Goal: Task Accomplishment & Management: Manage account settings

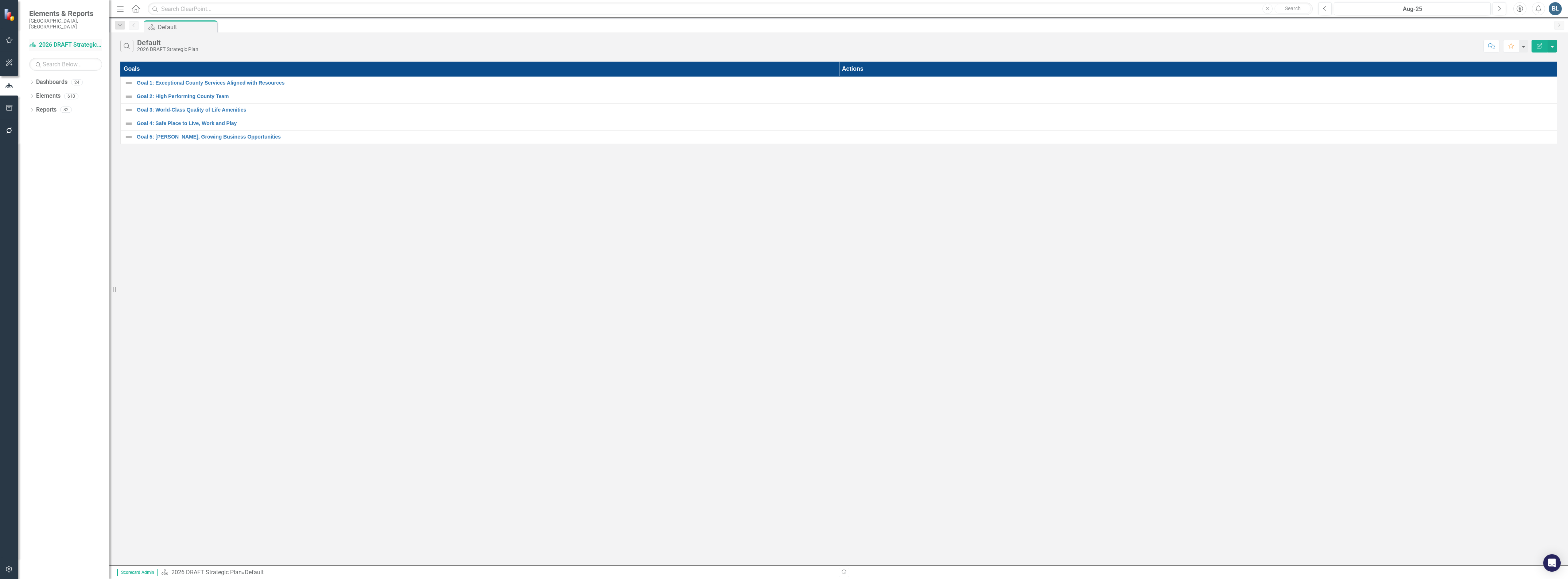
click at [53, 40] on link "Dashboard 2026 DRAFT Strategic Plan" at bounding box center [65, 45] width 73 height 9
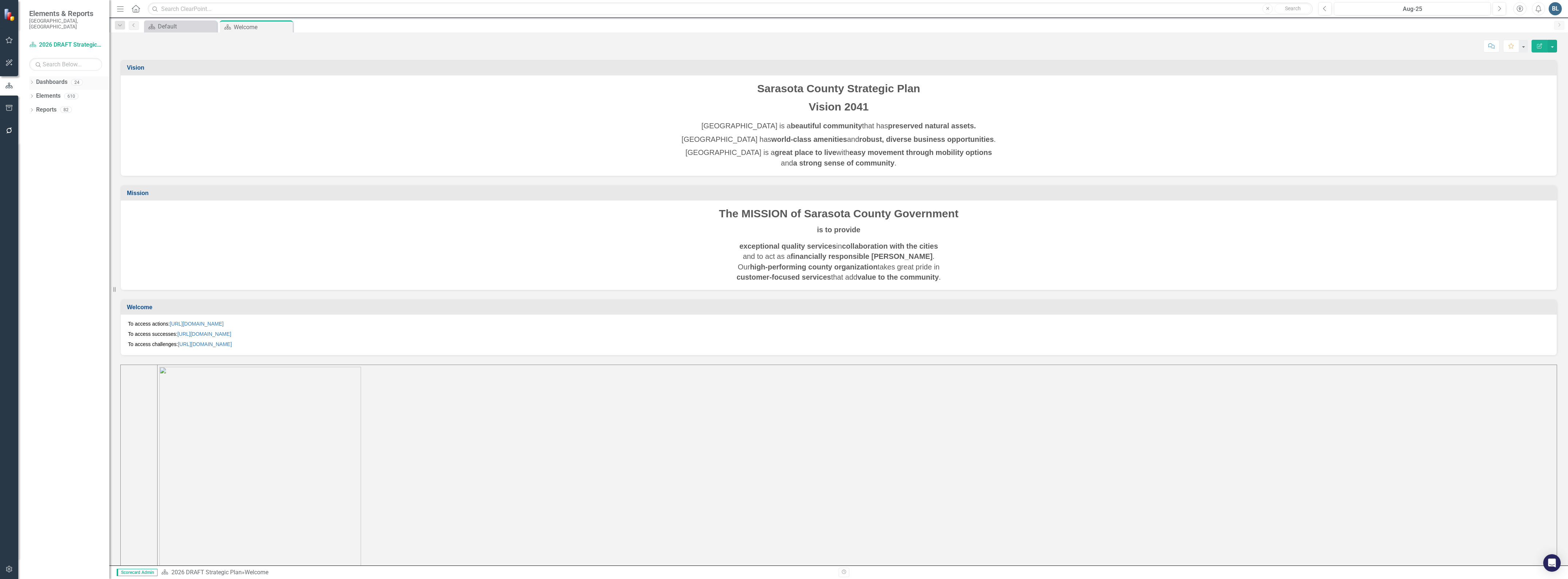
click at [34, 77] on div "Dropdown Dashboards 24" at bounding box center [69, 84] width 80 height 14
click at [33, 81] on icon "Dropdown" at bounding box center [32, 83] width 5 height 4
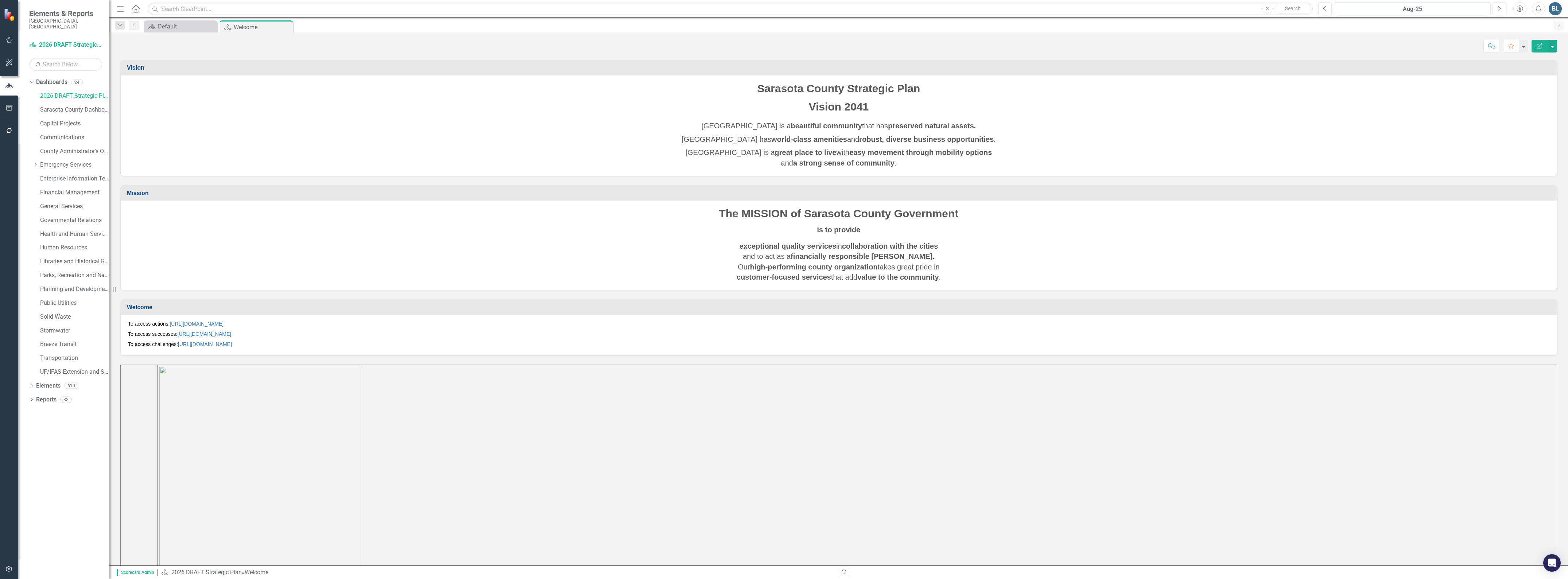
click at [61, 93] on link "2026 DRAFT Strategic Plan" at bounding box center [75, 96] width 70 height 9
click at [36, 163] on icon "Dropdown" at bounding box center [35, 165] width 5 height 4
click at [64, 161] on link "Emergency Services" at bounding box center [75, 165] width 70 height 9
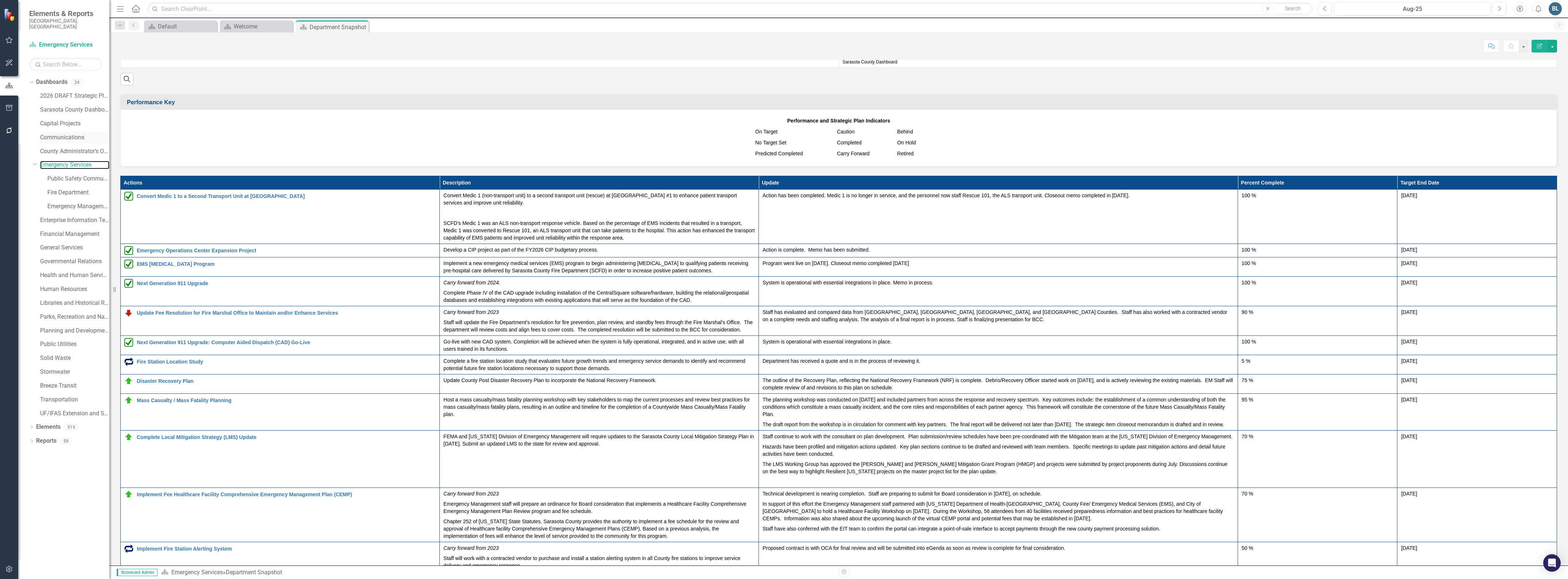
scroll to position [638, 0]
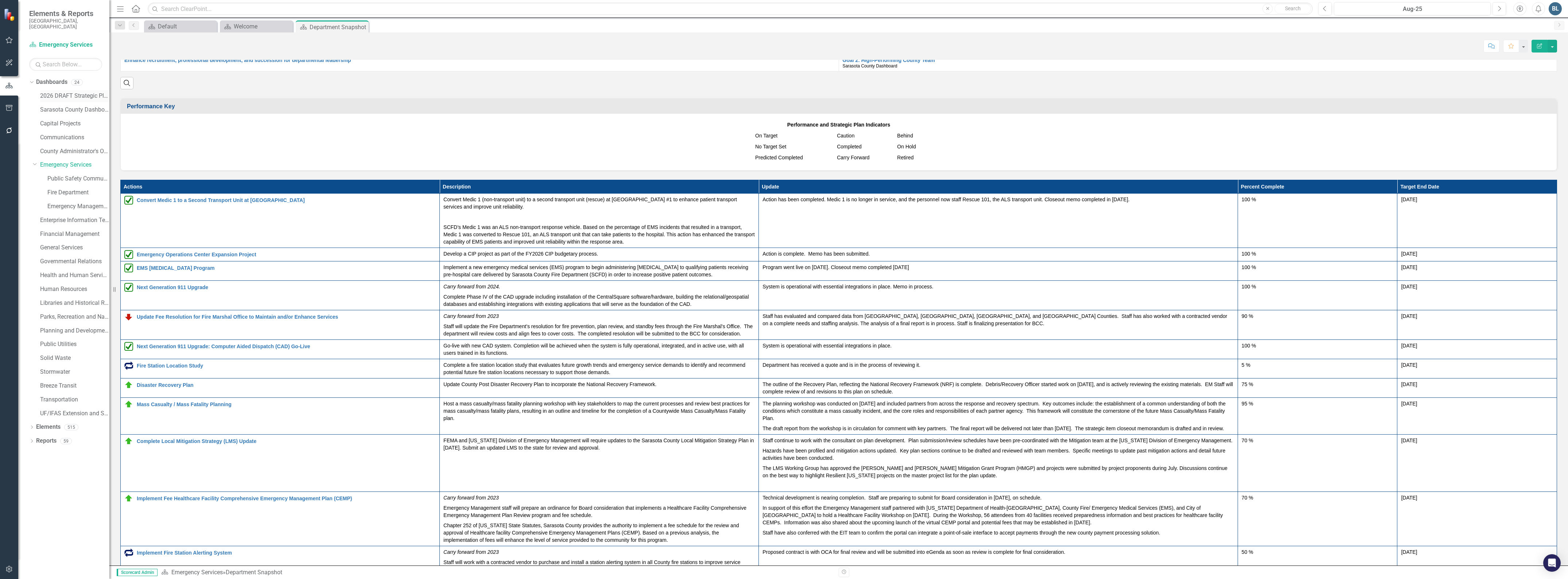
click at [64, 92] on link "2026 DRAFT Strategic Plan" at bounding box center [75, 96] width 70 height 9
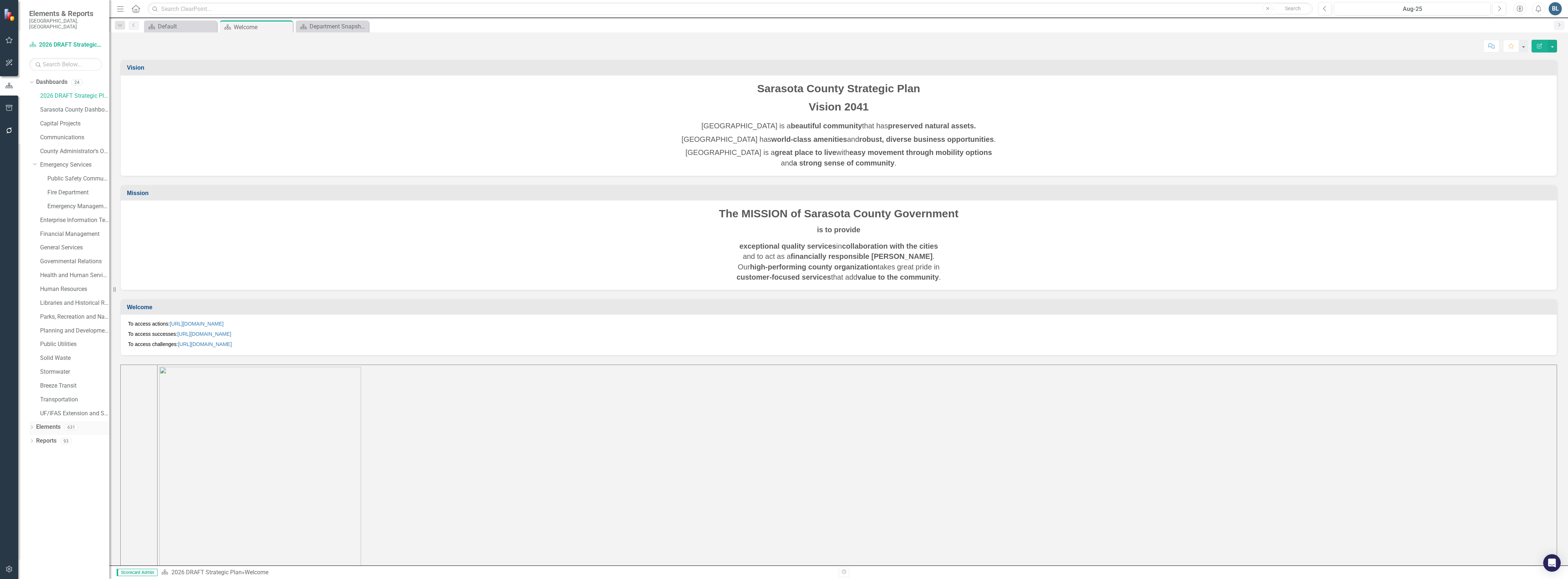
click at [30, 426] on icon "Dropdown" at bounding box center [32, 428] width 5 height 4
click at [67, 465] on link "Challenge Challenges" at bounding box center [59, 469] width 39 height 9
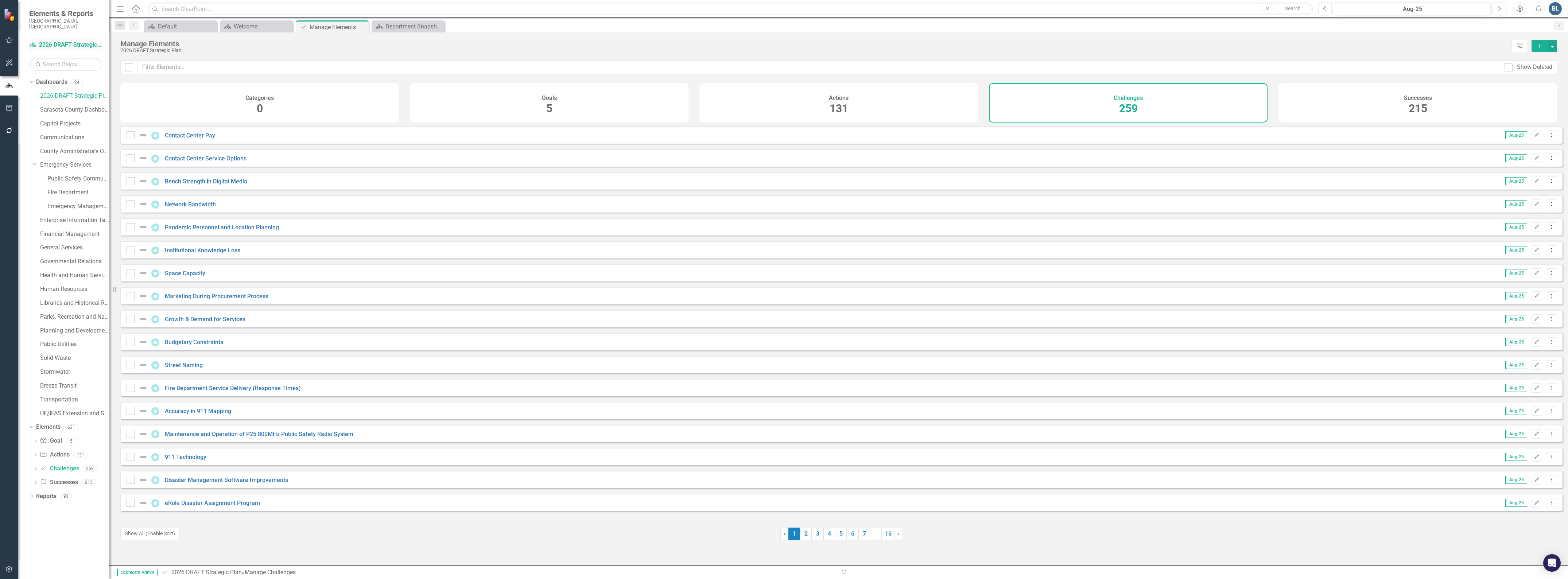
click at [55, 40] on link "Dashboard 2026 DRAFT Strategic Plan" at bounding box center [65, 45] width 73 height 9
click at [1369, 7] on div "Aug-25" at bounding box center [1412, 9] width 151 height 9
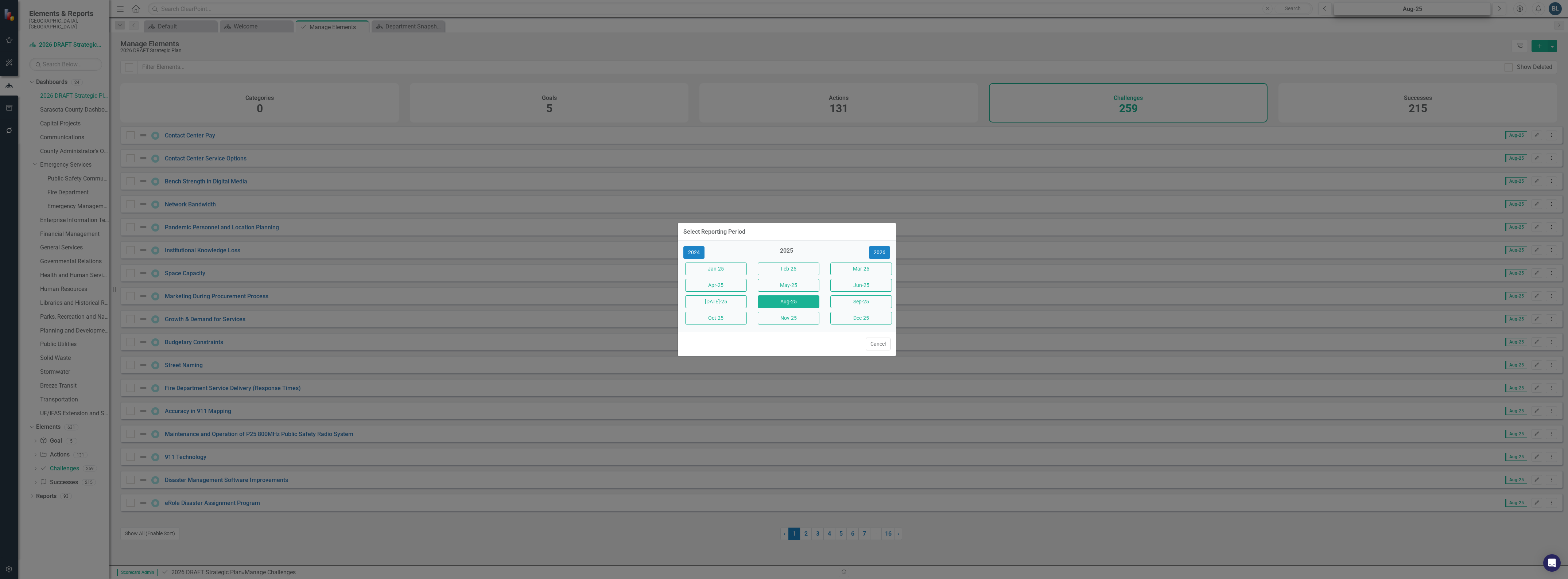
click at [1369, 7] on div "Select Reporting Period 2024 2025 [DATE]-25 Feb-25 Mar-25 Apr-25 May-25 Jun-25 …" at bounding box center [784, 290] width 1568 height 579
click at [1354, 19] on div "Select Reporting Period 2024 2025 [DATE]-25 Feb-25 Mar-25 Apr-25 May-25 Jun-25 …" at bounding box center [784, 290] width 1568 height 579
click at [876, 345] on button "Cancel" at bounding box center [878, 344] width 25 height 13
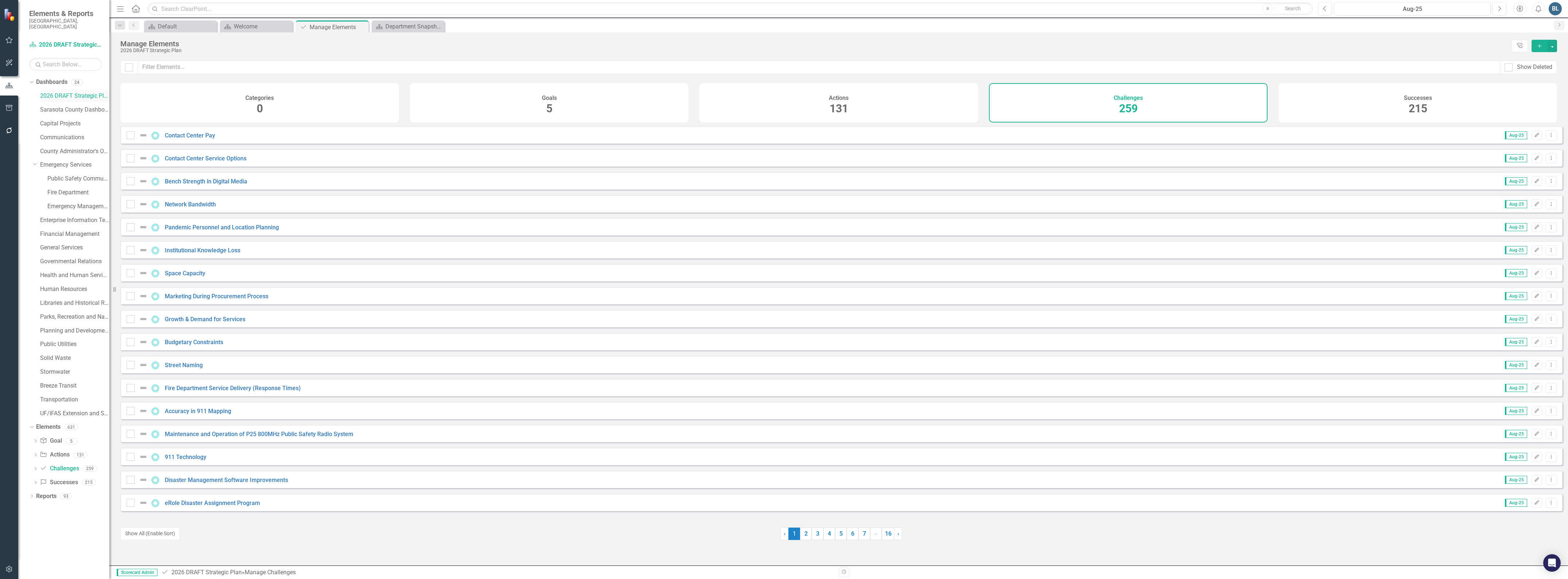
click at [63, 92] on link "2026 DRAFT Strategic Plan" at bounding box center [75, 96] width 70 height 9
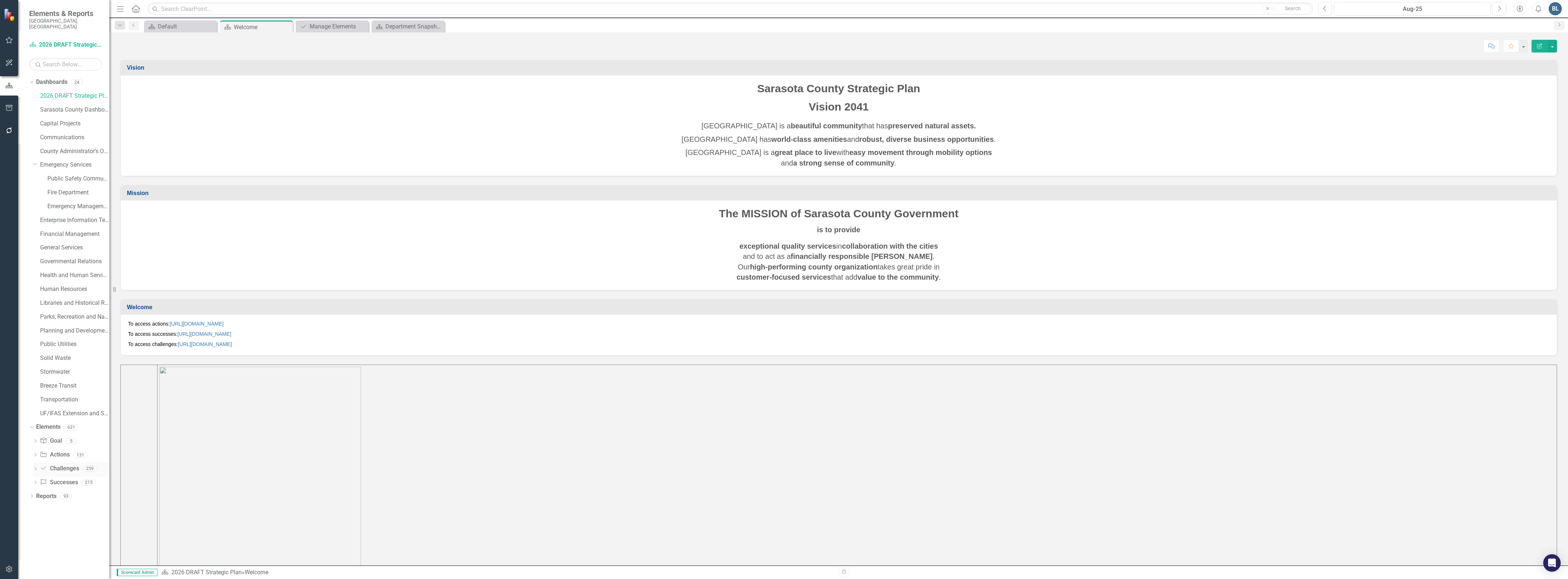
click at [52, 465] on link "Challenge Challenges" at bounding box center [59, 469] width 39 height 9
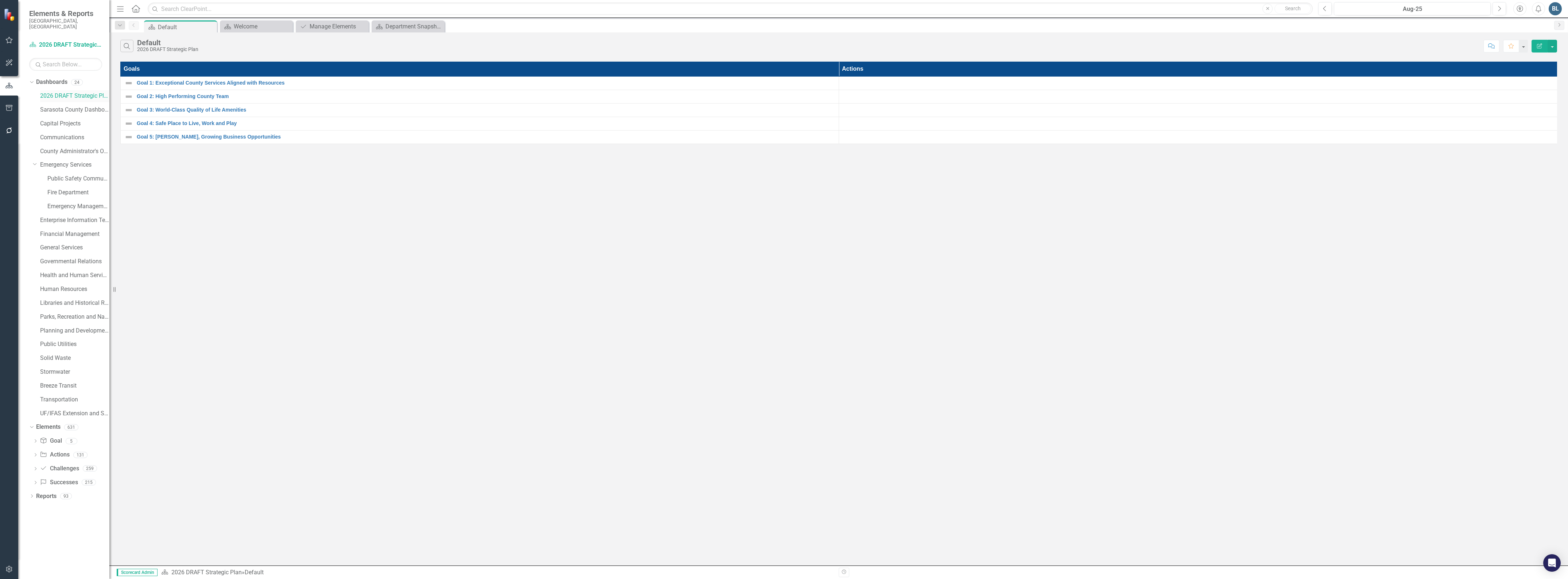
click at [70, 92] on link "2026 DRAFT Strategic Plan" at bounding box center [75, 96] width 70 height 9
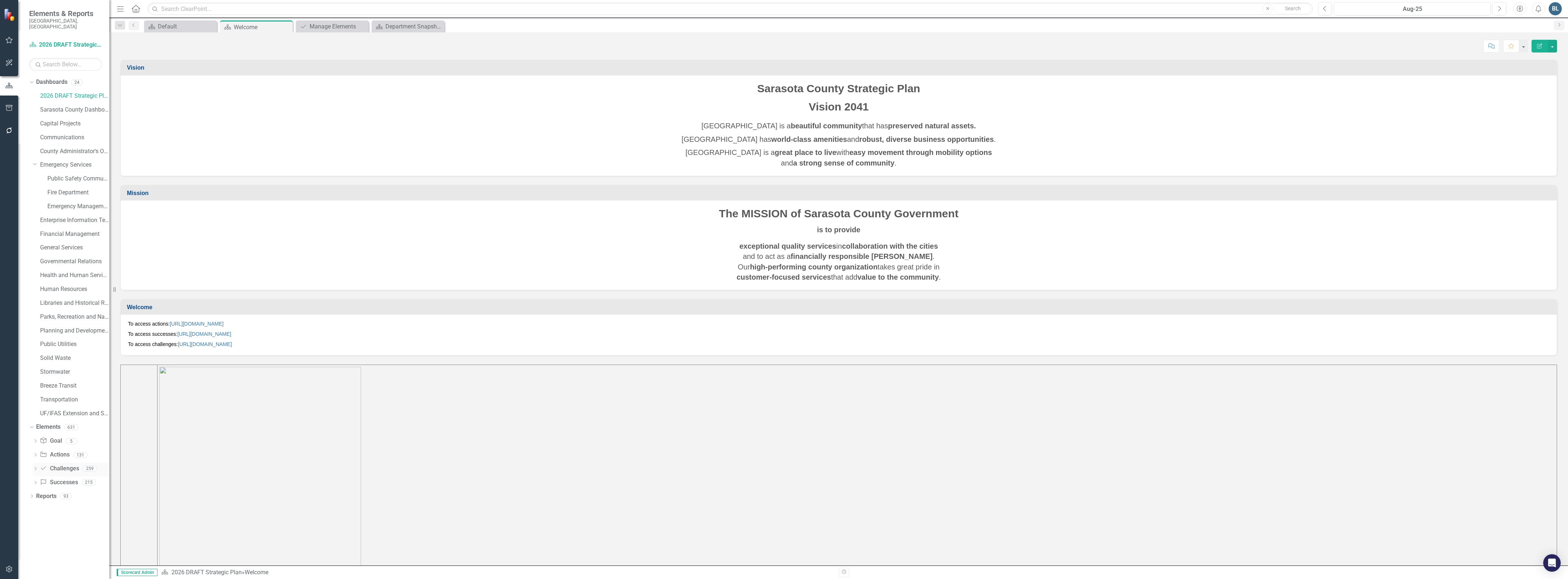
click at [59, 465] on link "Challenge Challenges" at bounding box center [59, 469] width 39 height 9
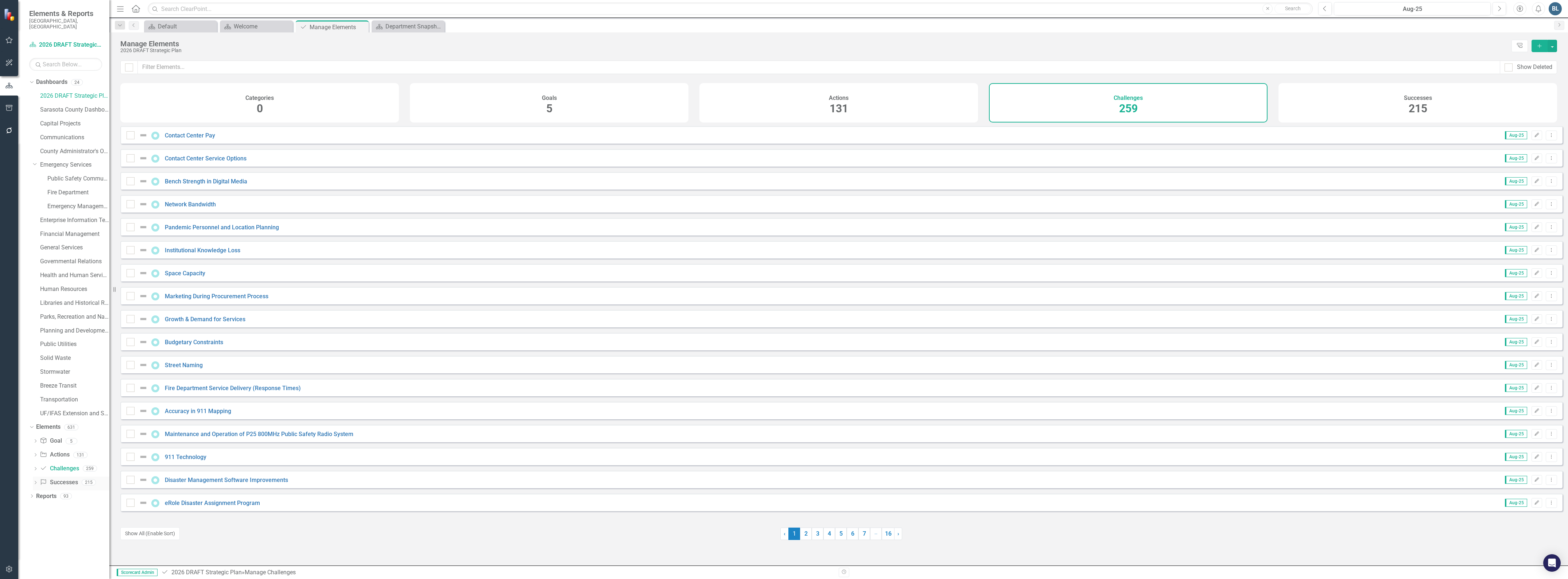
click at [54, 479] on link "Success Successes" at bounding box center [58, 483] width 38 height 9
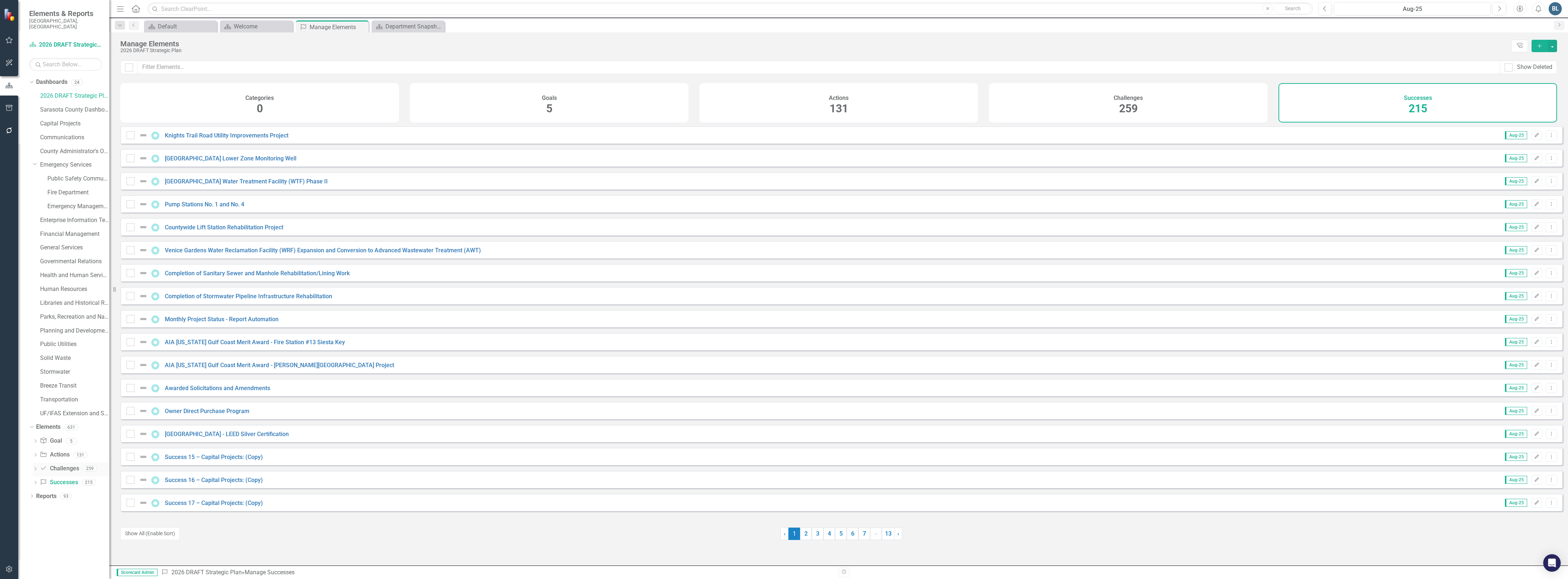
click at [71, 465] on link "Challenge Challenges" at bounding box center [59, 469] width 39 height 9
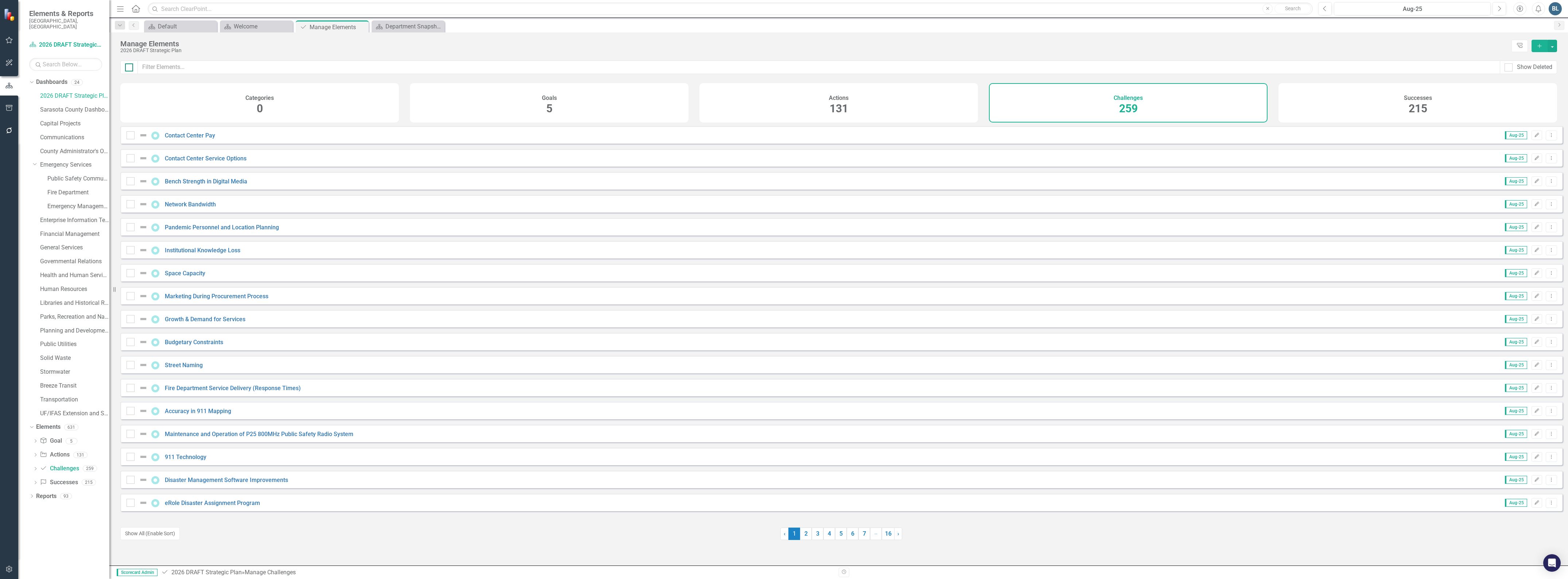
click at [125, 68] on input "checkbox" at bounding box center [127, 65] width 4 height 4
checkbox input "true"
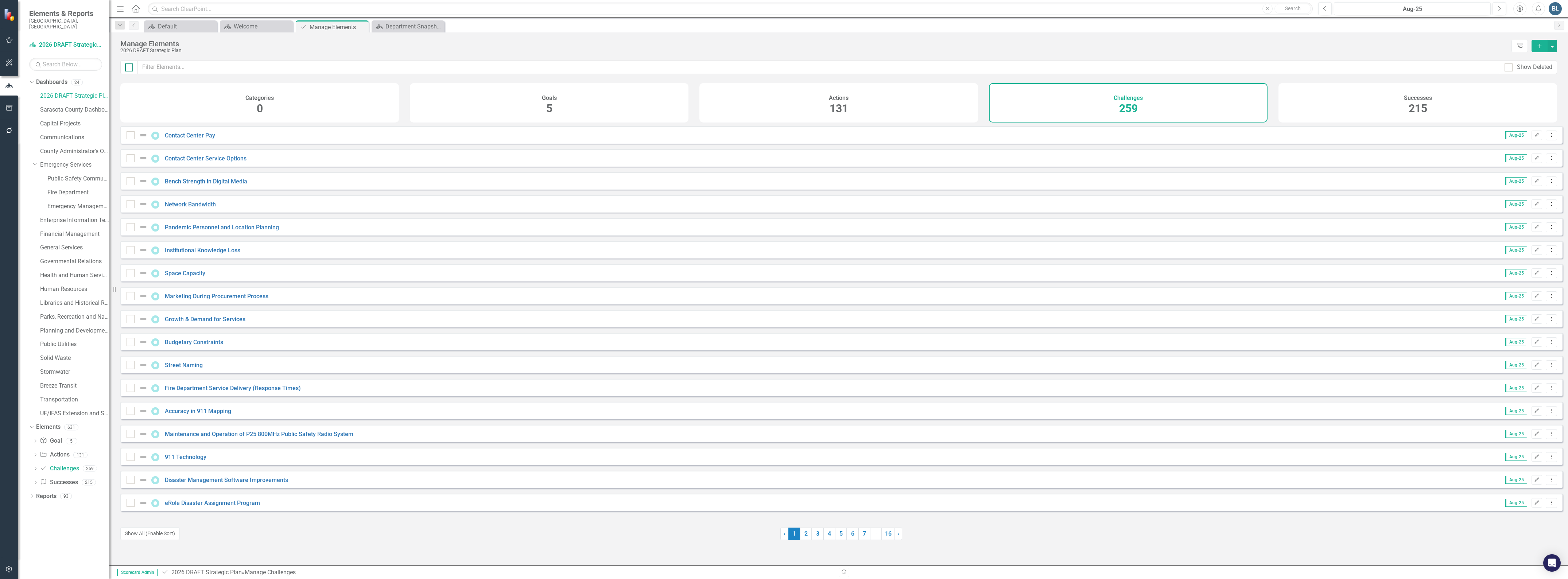
checkbox input "true"
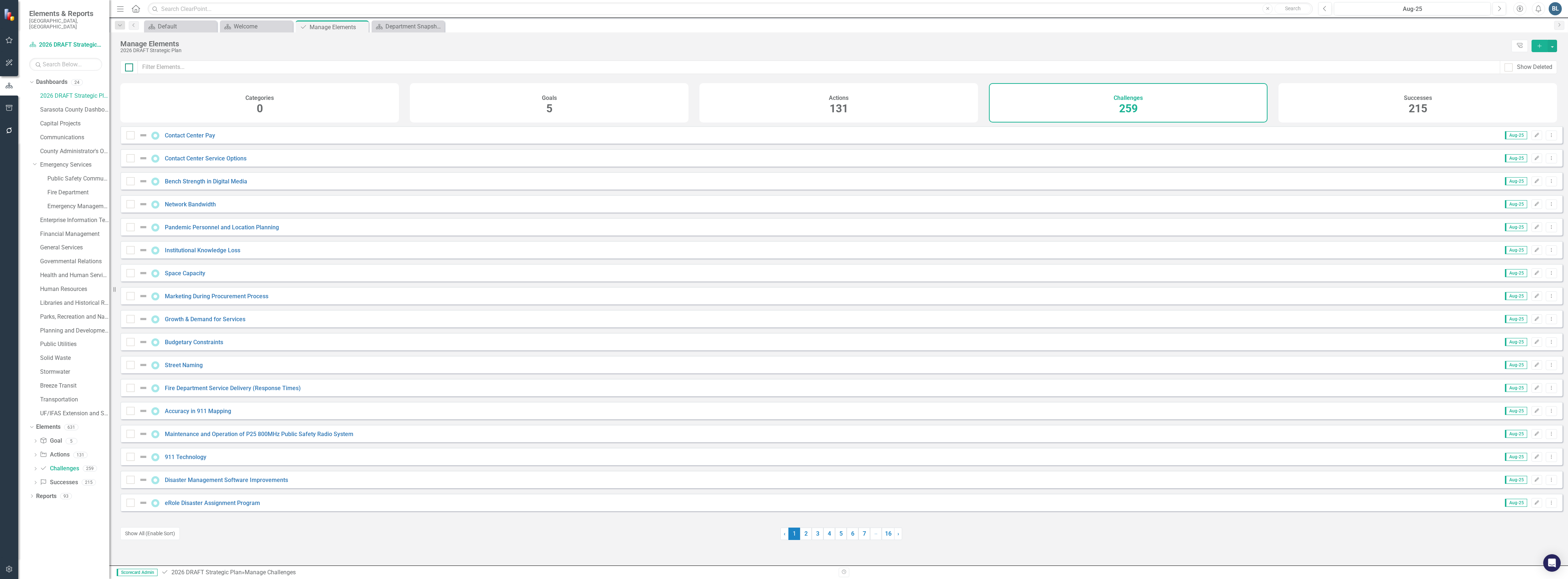
checkbox input "true"
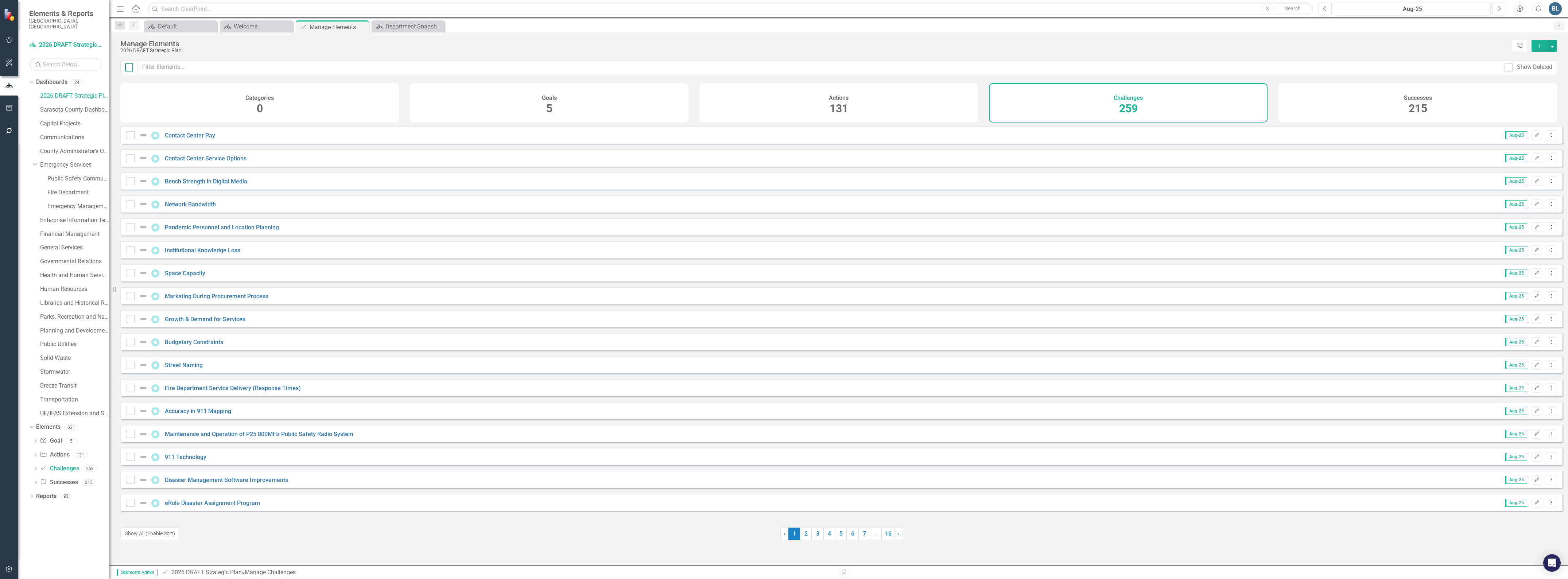
checkbox input "true"
click at [126, 68] on input "checkbox" at bounding box center [127, 65] width 4 height 4
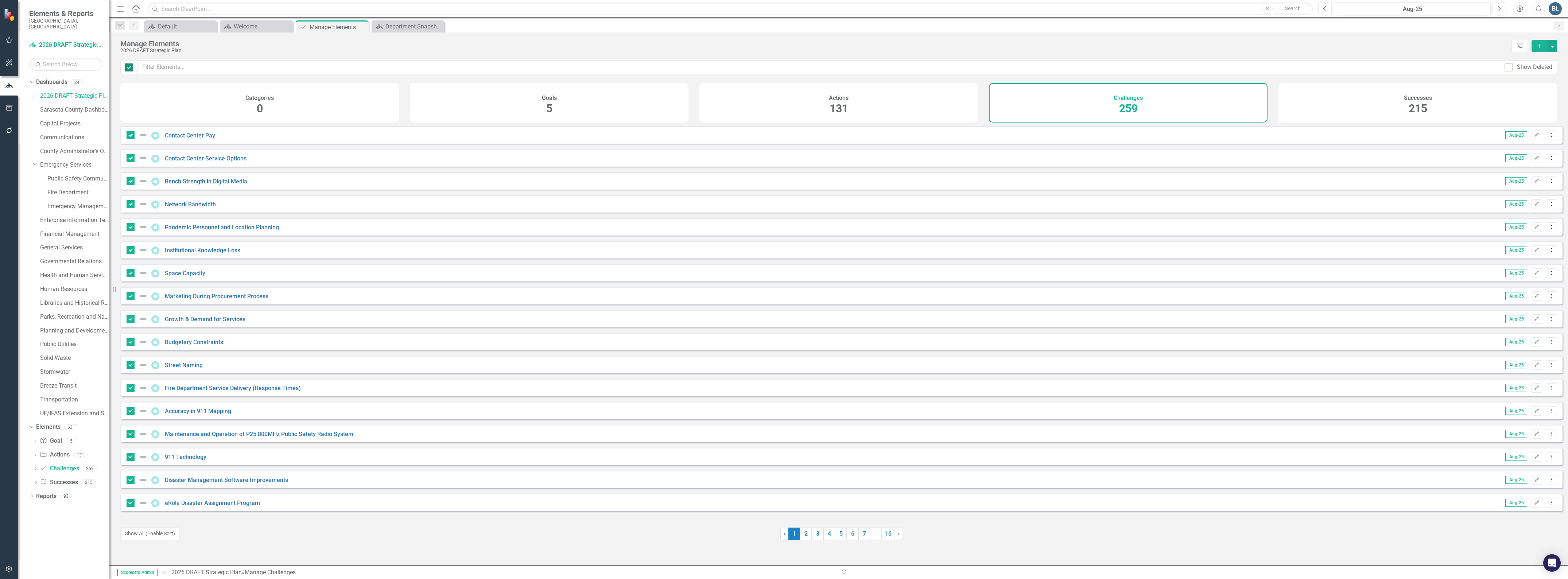
checkbox input "false"
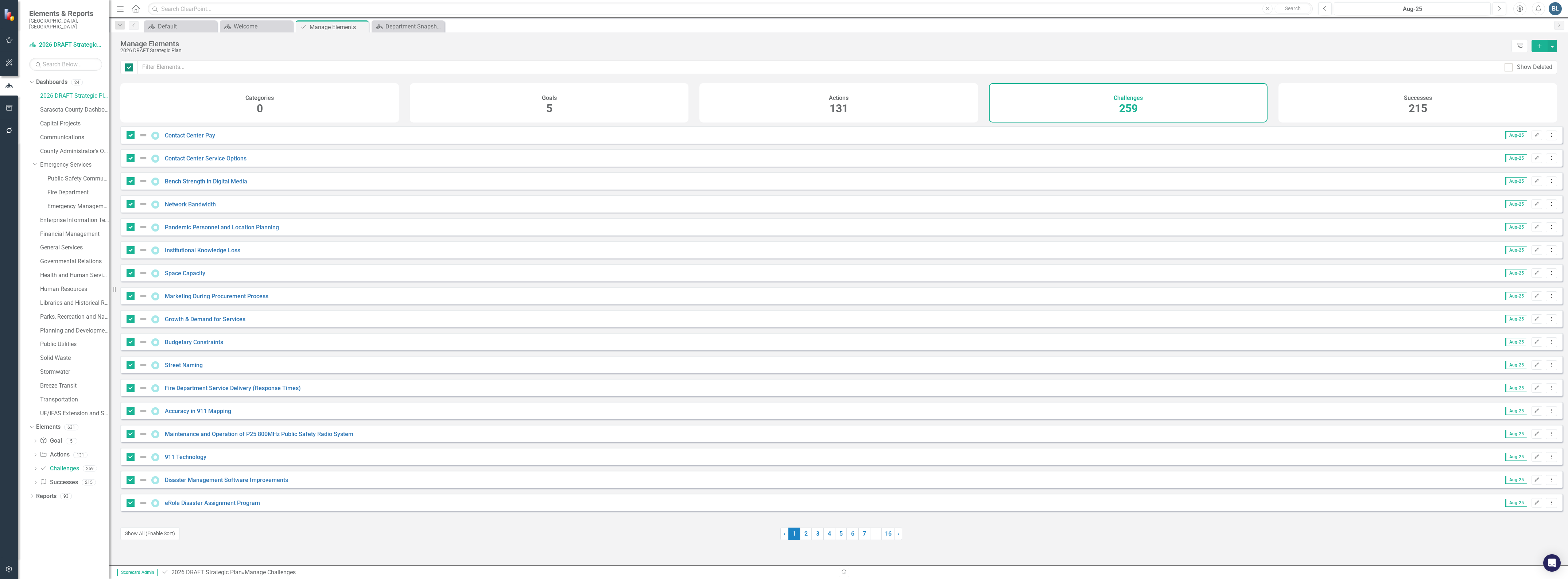
checkbox input "false"
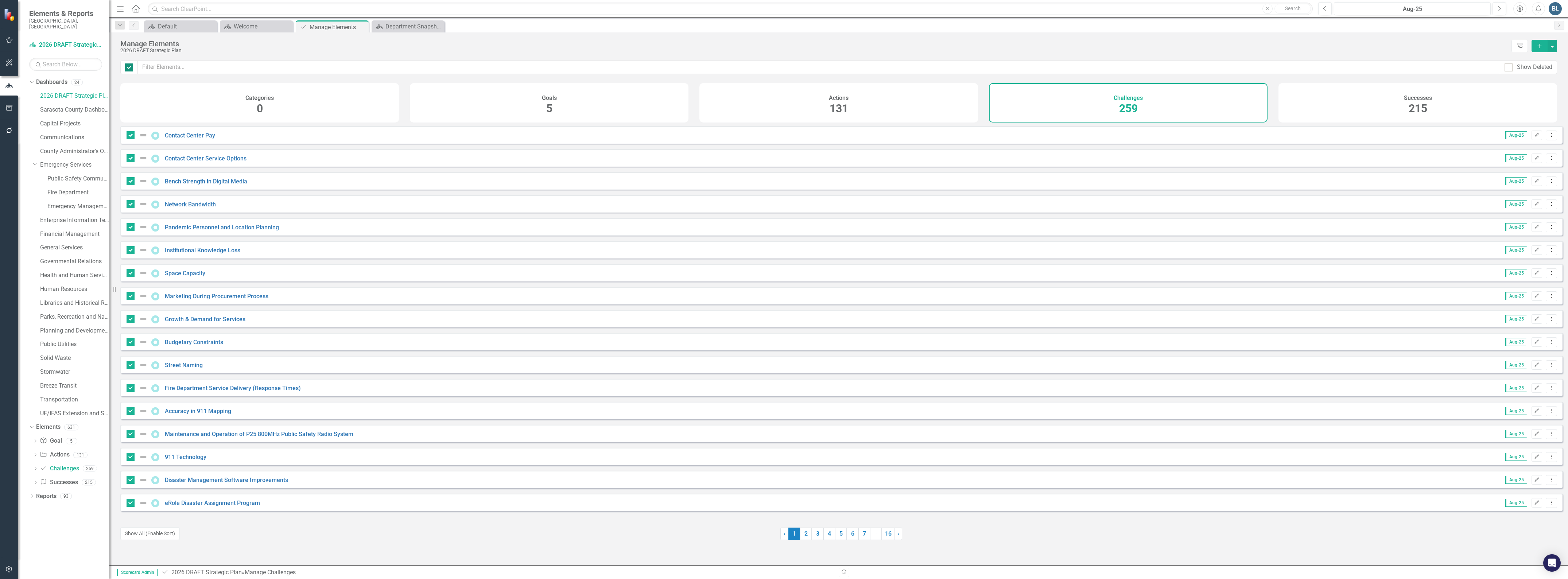
checkbox input "false"
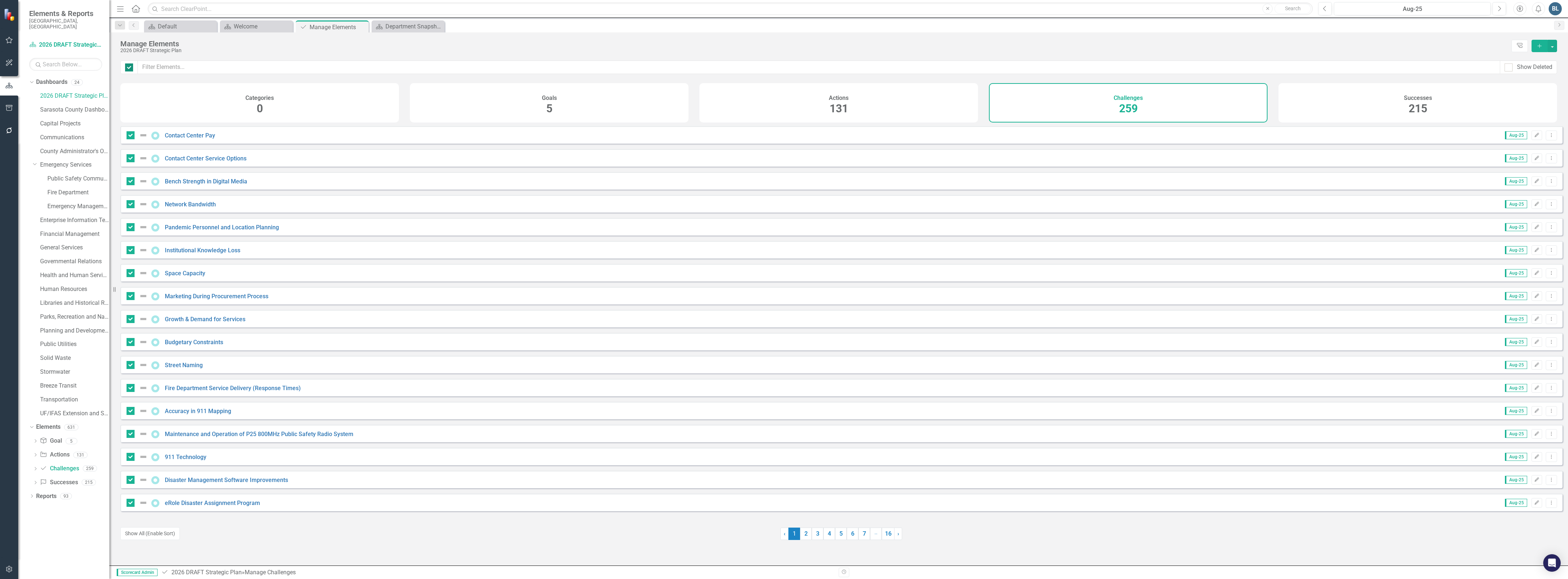
checkbox input "false"
click at [181, 460] on link "911 Technology" at bounding box center [185, 457] width 41 height 7
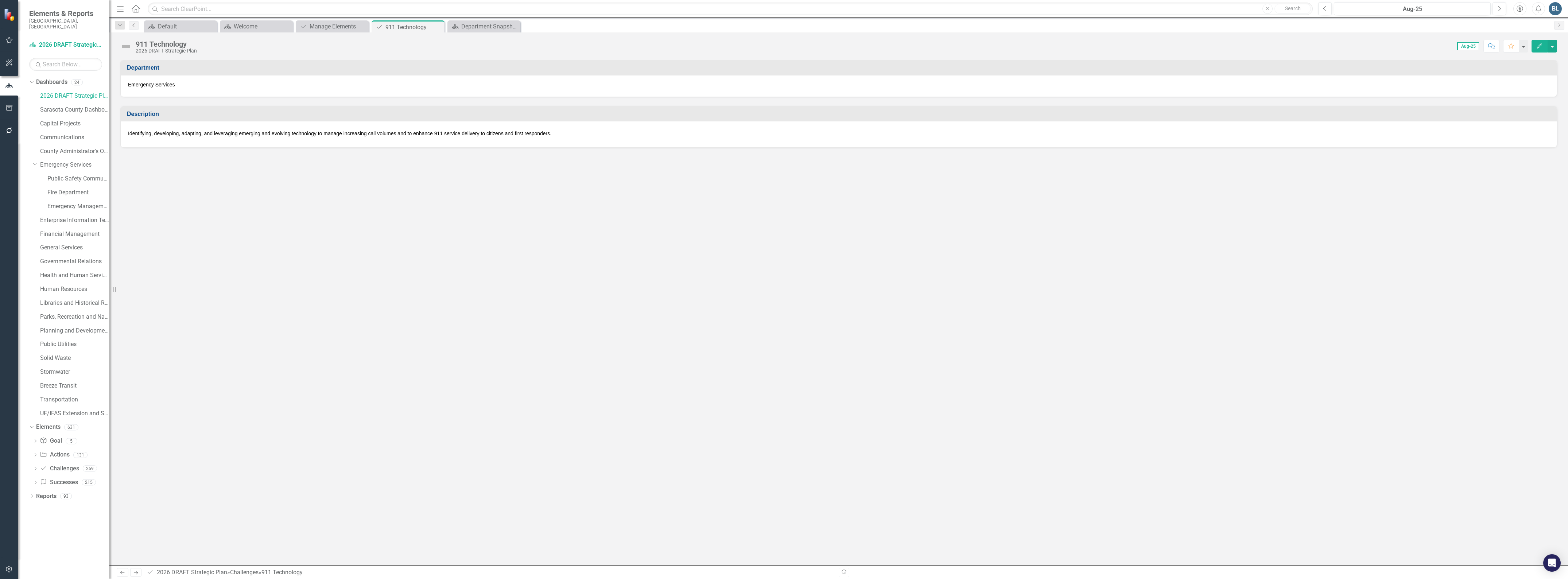
click at [134, 25] on icon "Previous" at bounding box center [134, 25] width 6 height 4
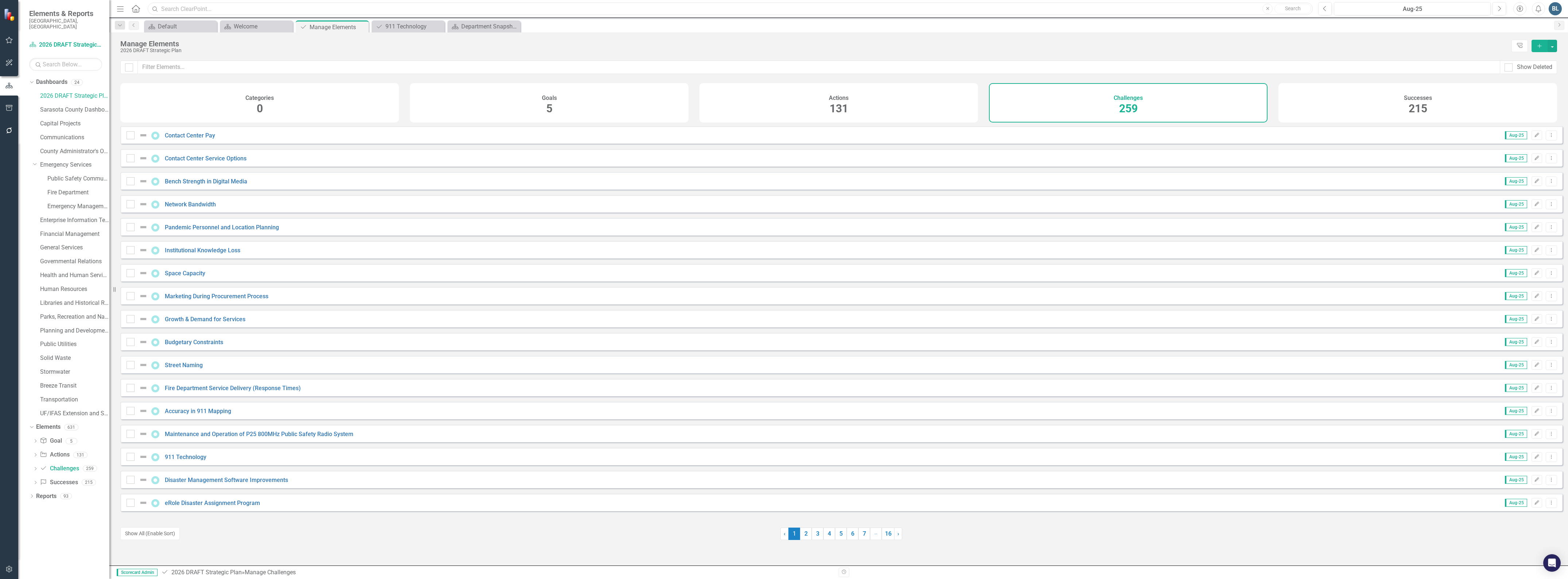
click at [188, 6] on input "text" at bounding box center [730, 9] width 1165 height 13
click at [192, 392] on link "Fire Department Service Delivery (Response Times)" at bounding box center [232, 388] width 136 height 7
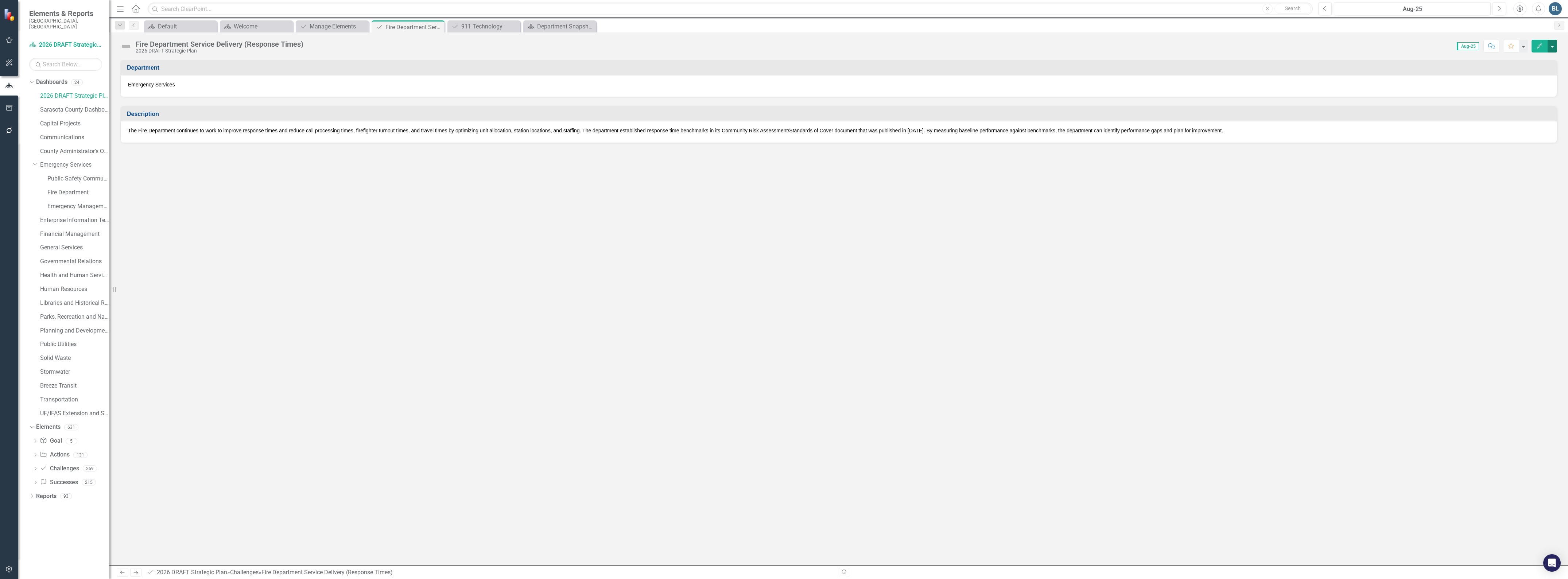
click at [1552, 48] on button "button" at bounding box center [1552, 46] width 10 height 13
click at [132, 24] on icon "Previous" at bounding box center [134, 25] width 6 height 4
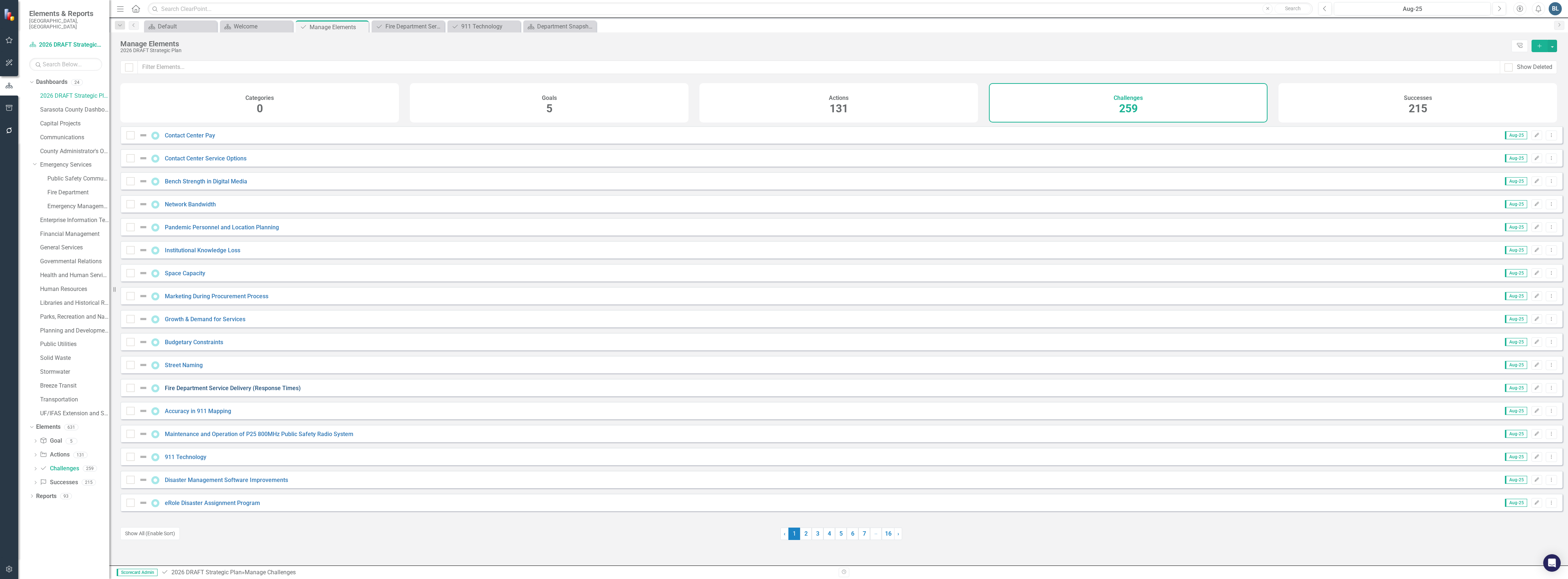
click at [188, 392] on link "Fire Department Service Delivery (Response Times)" at bounding box center [232, 388] width 136 height 7
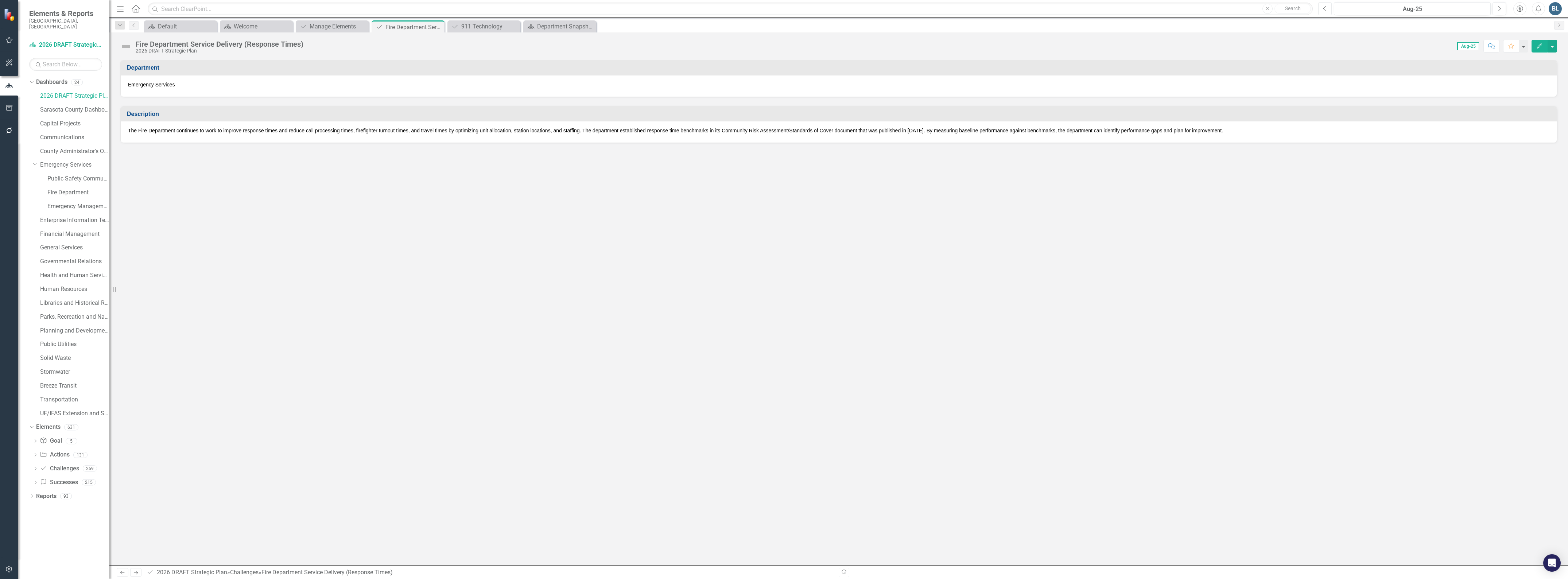
click at [1324, 6] on icon "button" at bounding box center [1324, 9] width 3 height 5
click at [1324, 7] on icon "Previous" at bounding box center [1324, 8] width 4 height 6
click at [1498, 8] on icon "Next" at bounding box center [1498, 8] width 4 height 6
click at [1499, 8] on icon "Next" at bounding box center [1498, 8] width 4 height 6
click at [131, 26] on icon "Previous" at bounding box center [134, 25] width 6 height 4
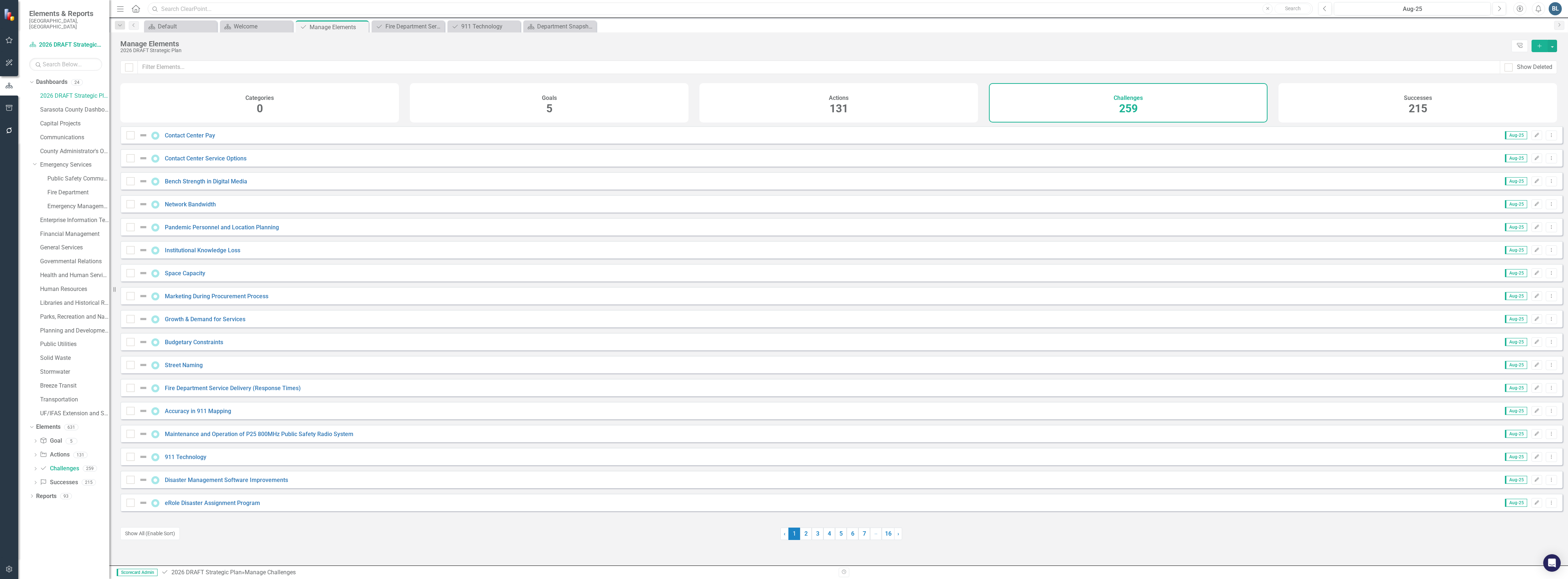
click at [232, 10] on input "text" at bounding box center [730, 9] width 1165 height 13
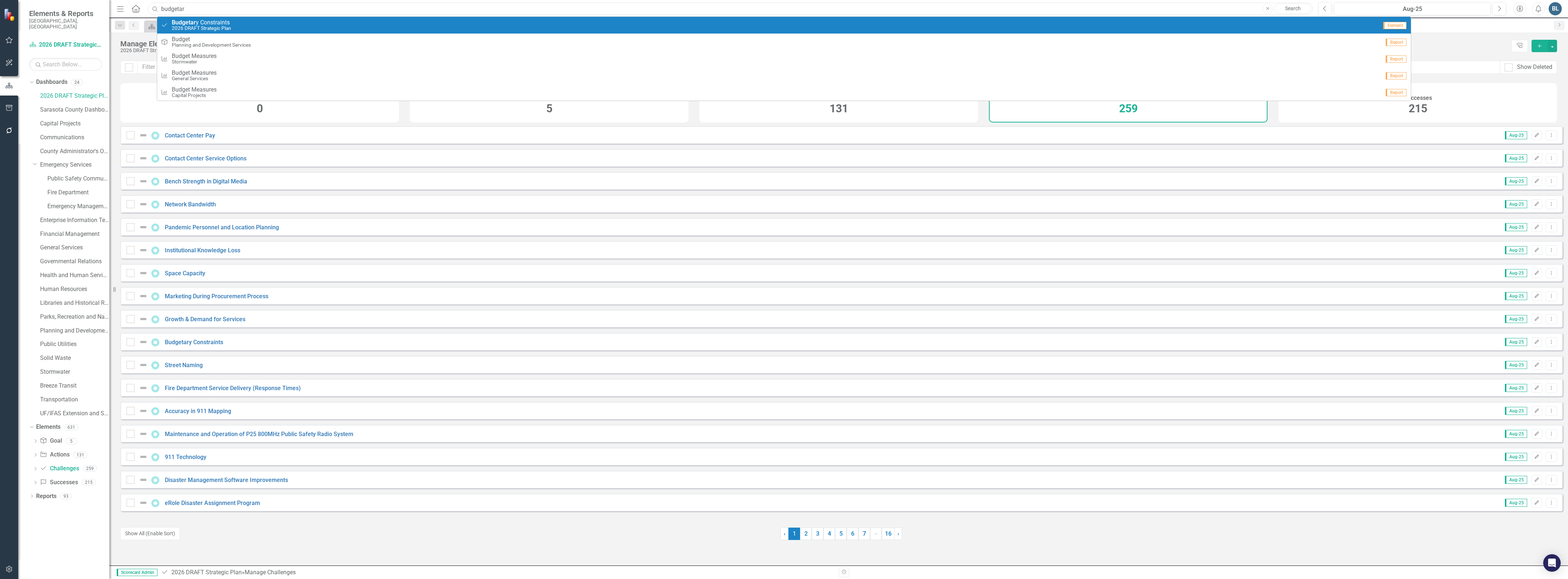
type input "budgetar"
click at [212, 22] on span "Budgetar y Constraints" at bounding box center [201, 22] width 60 height 6
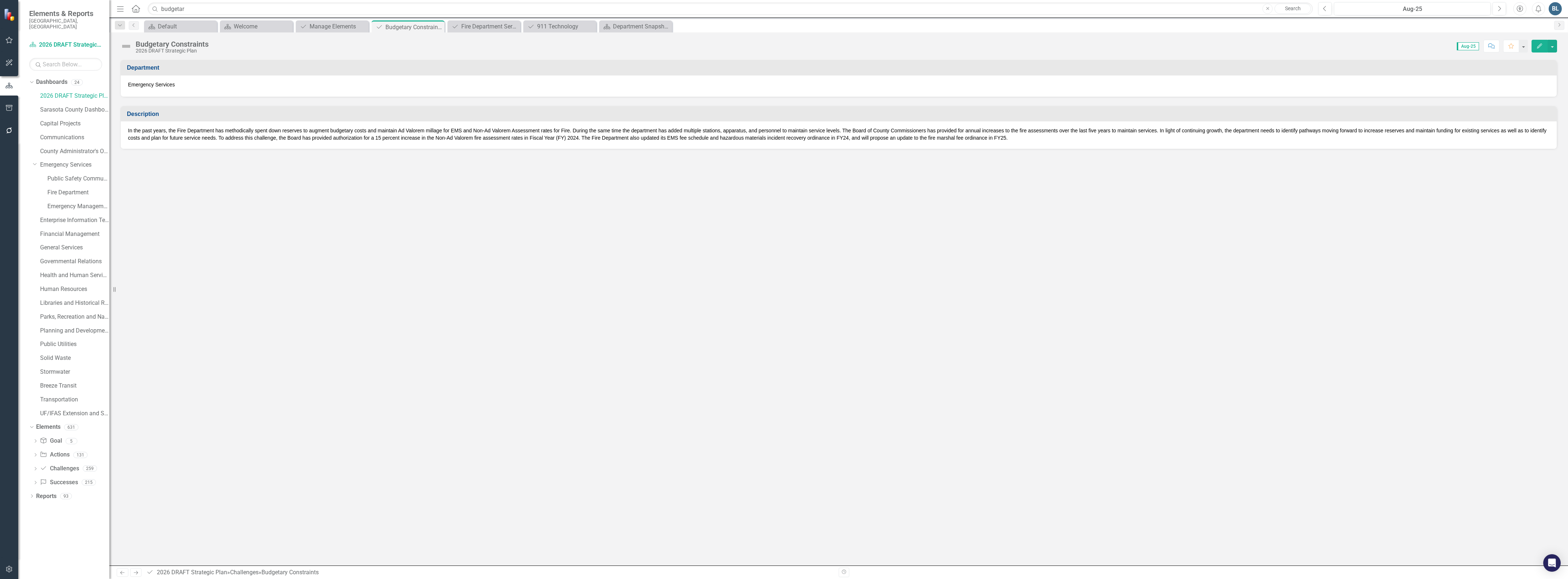
click at [1014, 136] on p "In the past years, the Fire Department has methodically spent down reserves to …" at bounding box center [838, 134] width 1421 height 15
click at [1008, 136] on p "In the past years, the Fire Department has methodically spent down reserves to …" at bounding box center [838, 134] width 1421 height 15
click at [1007, 136] on p "In the past years, the Fire Department has methodically spent down reserves to …" at bounding box center [838, 134] width 1421 height 15
click at [1552, 42] on button "button" at bounding box center [1552, 46] width 10 height 13
click at [1539, 61] on link "Edit Edit Challenge" at bounding box center [1527, 59] width 59 height 13
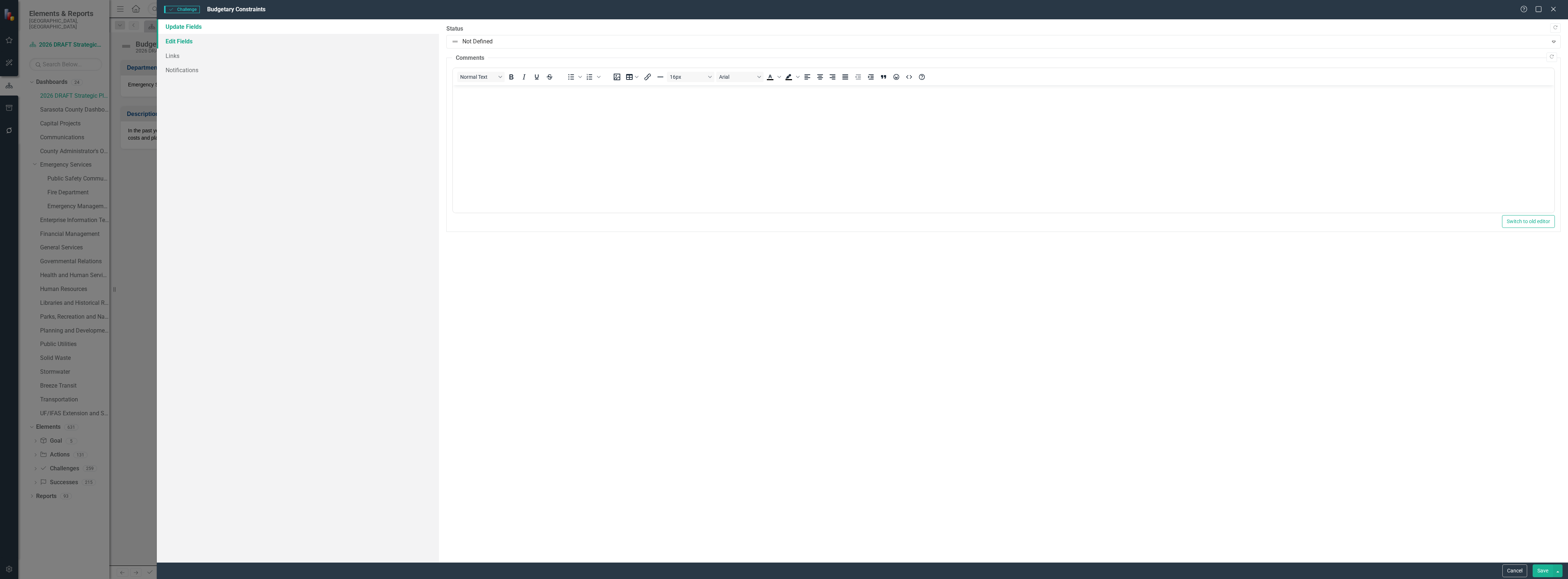
click at [192, 36] on link "Edit Fields" at bounding box center [297, 41] width 282 height 15
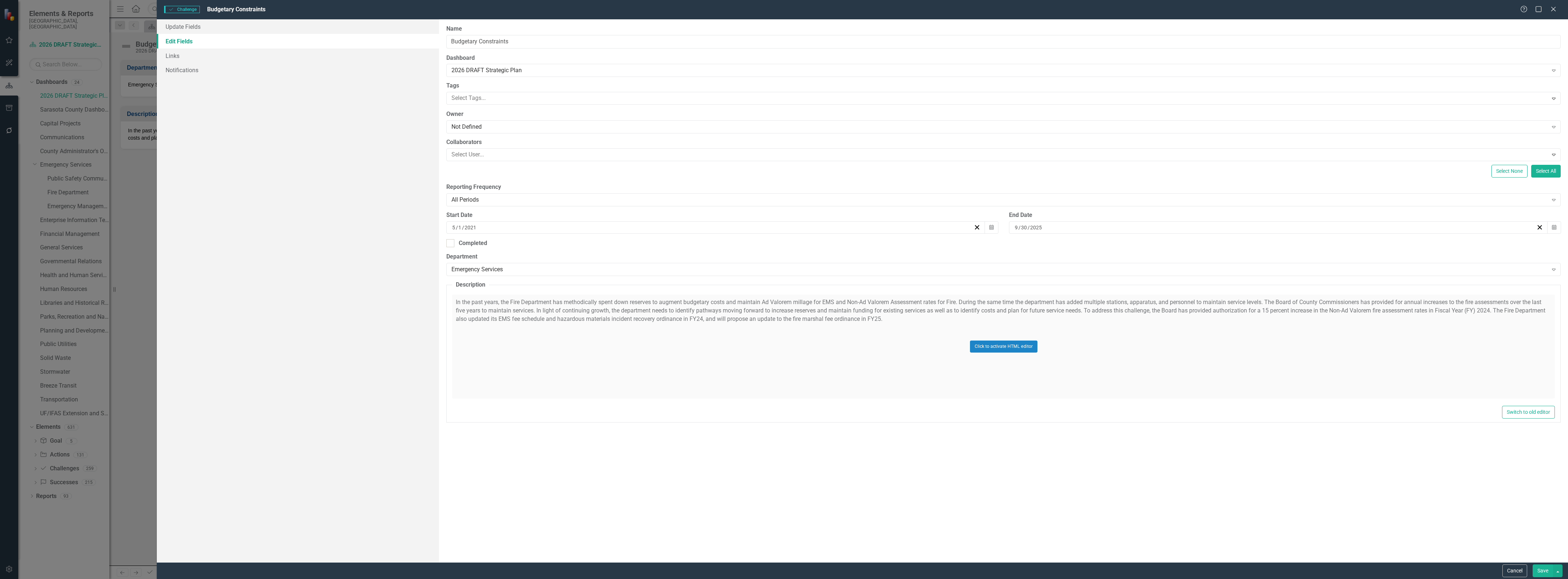
click at [918, 314] on div "Click to activate HTML editor" at bounding box center [1003, 347] width 1103 height 104
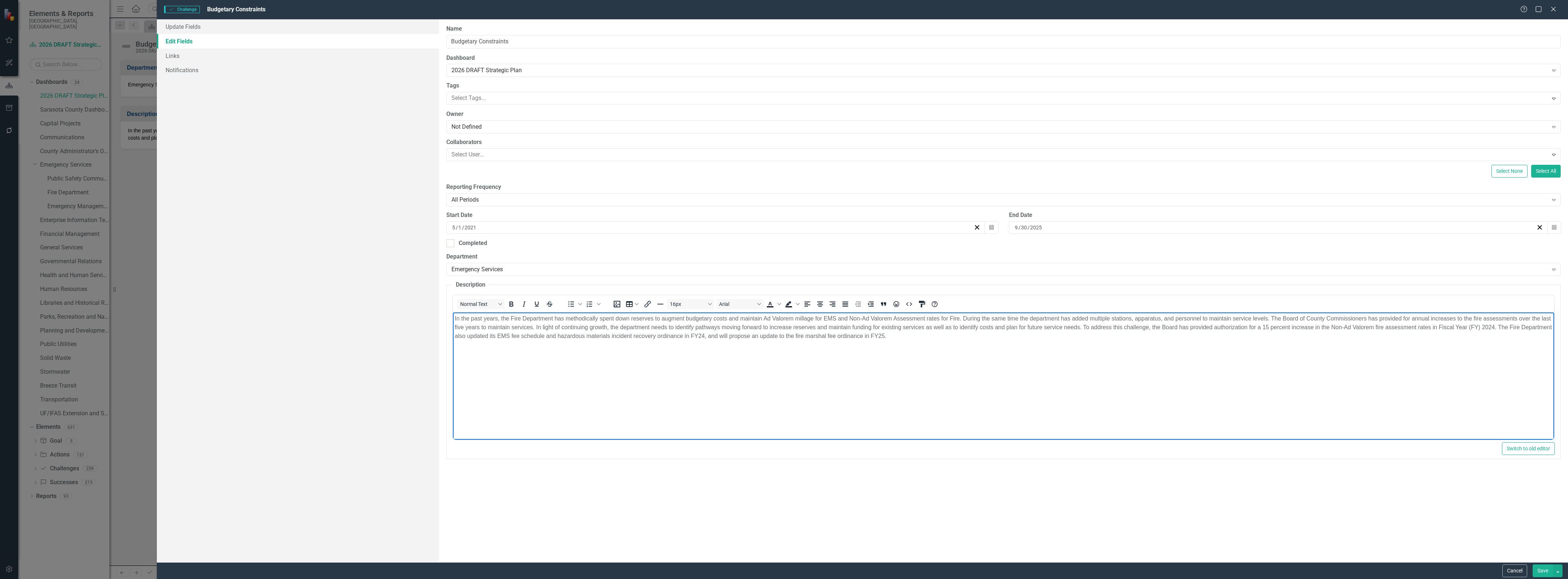
click at [900, 334] on p "In the past years, the Fire Department has methodically spent down reserves to …" at bounding box center [1003, 327] width 1097 height 26
click at [1547, 570] on button "Save" at bounding box center [1542, 570] width 20 height 13
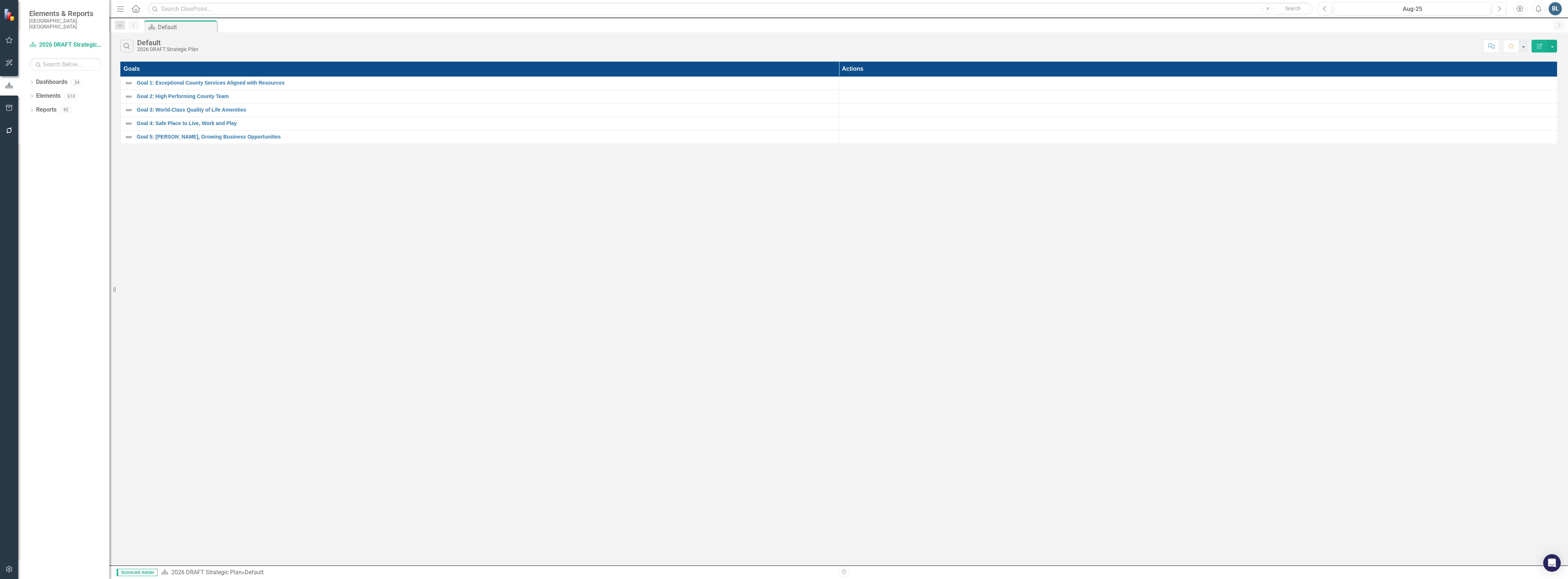
click at [48, 17] on span "Elements & Reports" at bounding box center [65, 13] width 73 height 9
click at [51, 12] on span "Elements & Reports" at bounding box center [65, 13] width 73 height 9
click at [45, 40] on link "Dashboard 2026 DRAFT Strategic Plan" at bounding box center [65, 45] width 73 height 9
click at [99, 40] on link "Dashboard 2026 DRAFT Strategic Plan" at bounding box center [65, 45] width 73 height 9
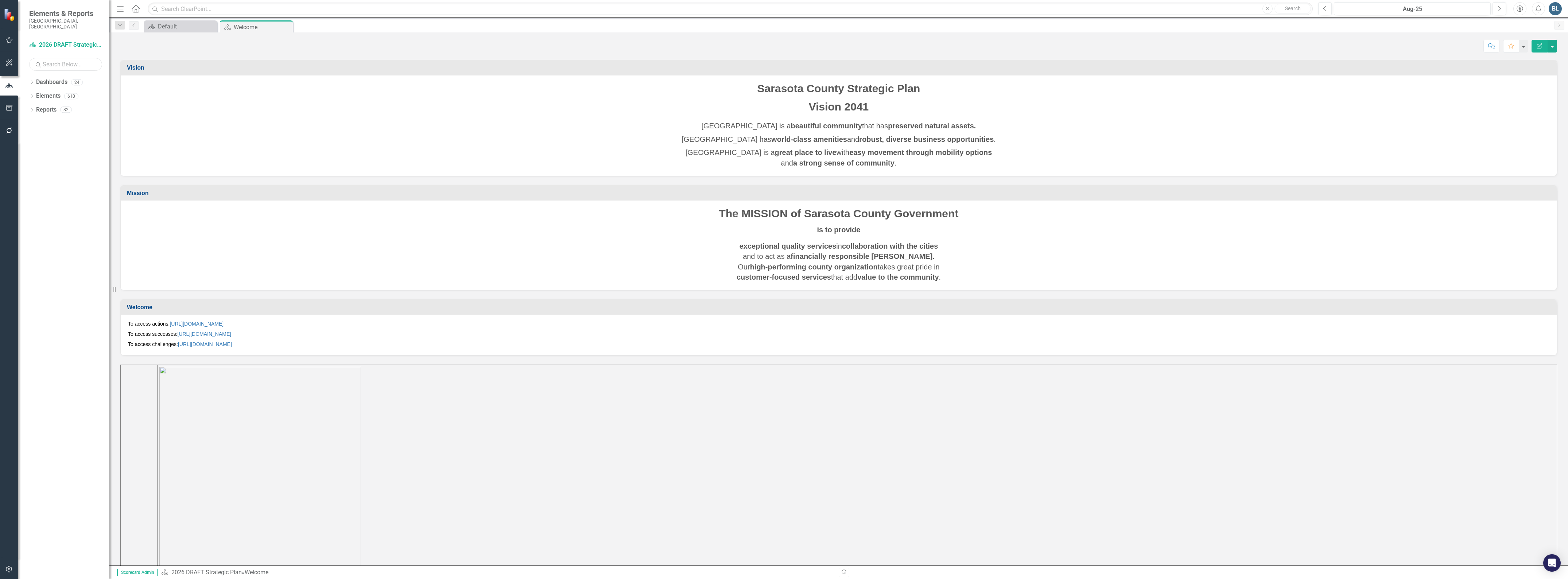
click at [80, 58] on input "text" at bounding box center [65, 64] width 73 height 13
click at [28, 77] on div "Dropdown Dashboards 24 2026 DRAFT Strategic Plan Sarasota County Dashboard Capi…" at bounding box center [64, 327] width 92 height 502
click at [30, 80] on div "Dropdown" at bounding box center [32, 83] width 5 height 6
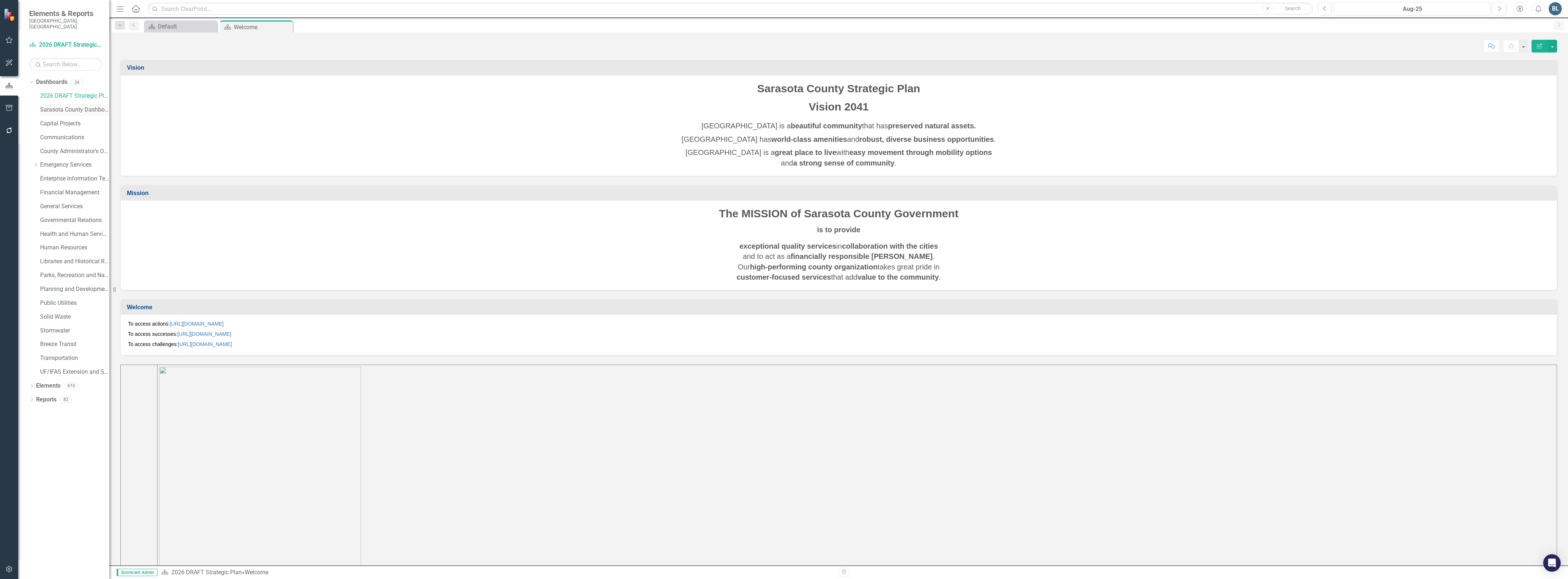
click at [49, 106] on link "Sarasota County Dashboard" at bounding box center [75, 110] width 70 height 9
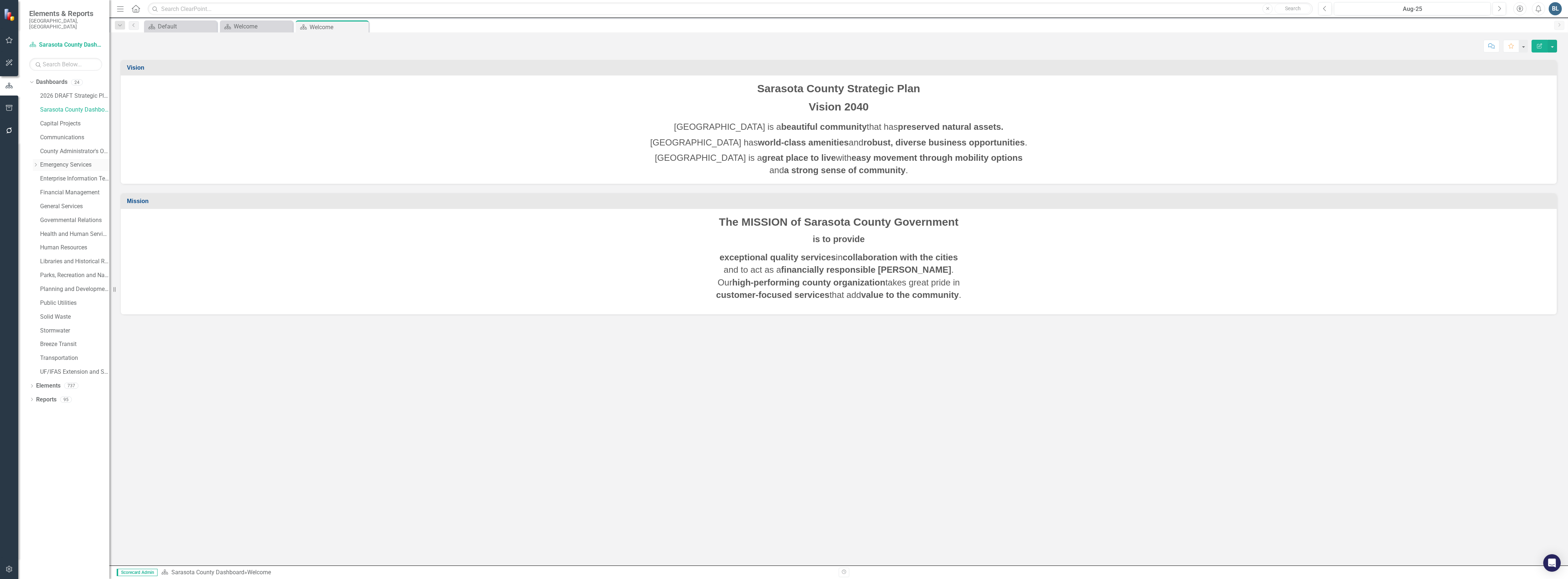
click at [34, 163] on icon "Dropdown" at bounding box center [35, 165] width 5 height 4
click at [45, 161] on link "Emergency Services" at bounding box center [75, 165] width 70 height 9
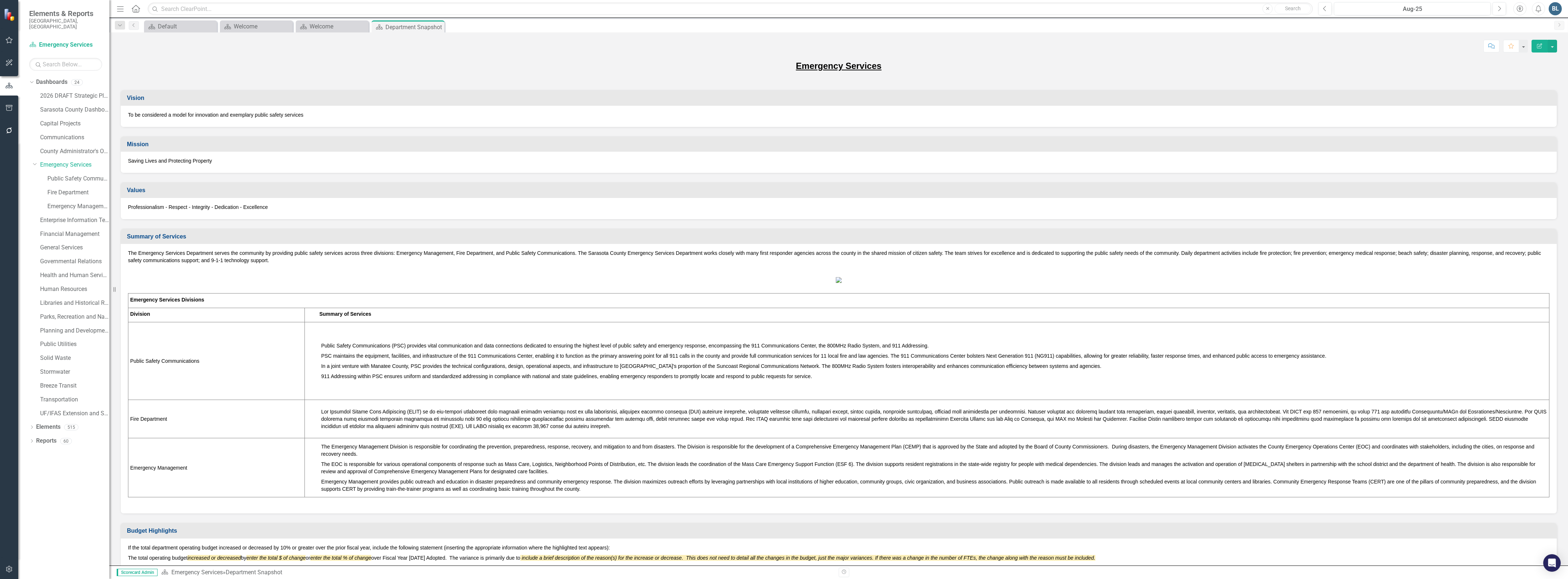
click at [28, 422] on div "Dropdown Dashboards 24 2026 DRAFT Strategic Plan Sarasota County Dashboard Capi…" at bounding box center [64, 327] width 92 height 502
click at [30, 426] on icon "Dropdown" at bounding box center [32, 428] width 5 height 4
click at [32, 481] on icon "Dropdown" at bounding box center [32, 483] width 5 height 4
click at [62, 83] on link "2026 DRAFT Strategic Plan" at bounding box center [75, 87] width 70 height 9
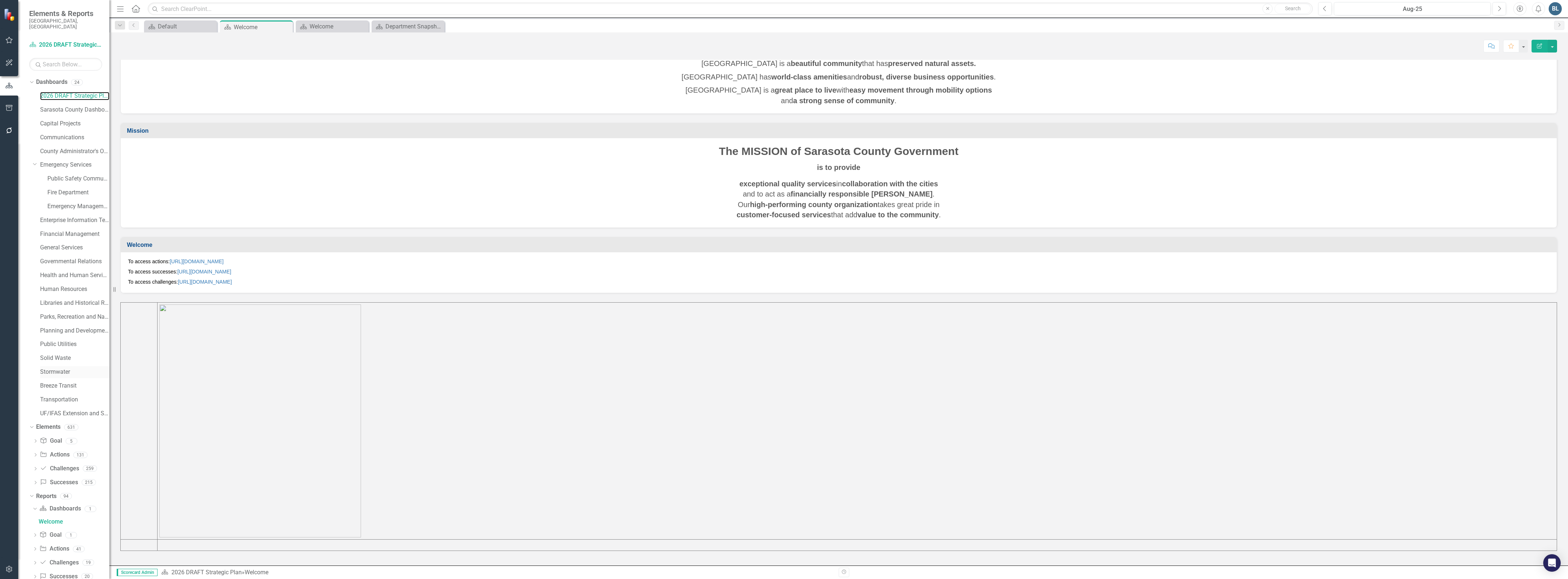
scroll to position [11, 0]
click at [57, 454] on link "Challenge Challenges" at bounding box center [59, 458] width 39 height 9
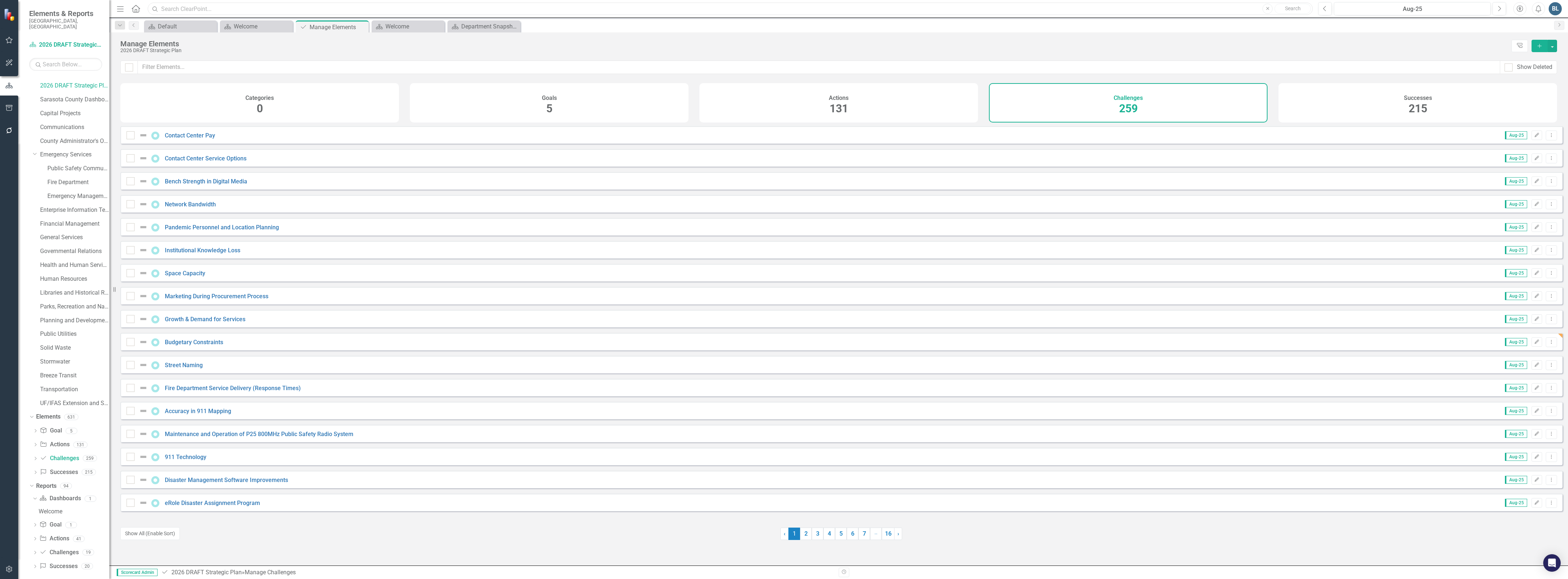
click at [196, 8] on input "text" at bounding box center [730, 9] width 1165 height 13
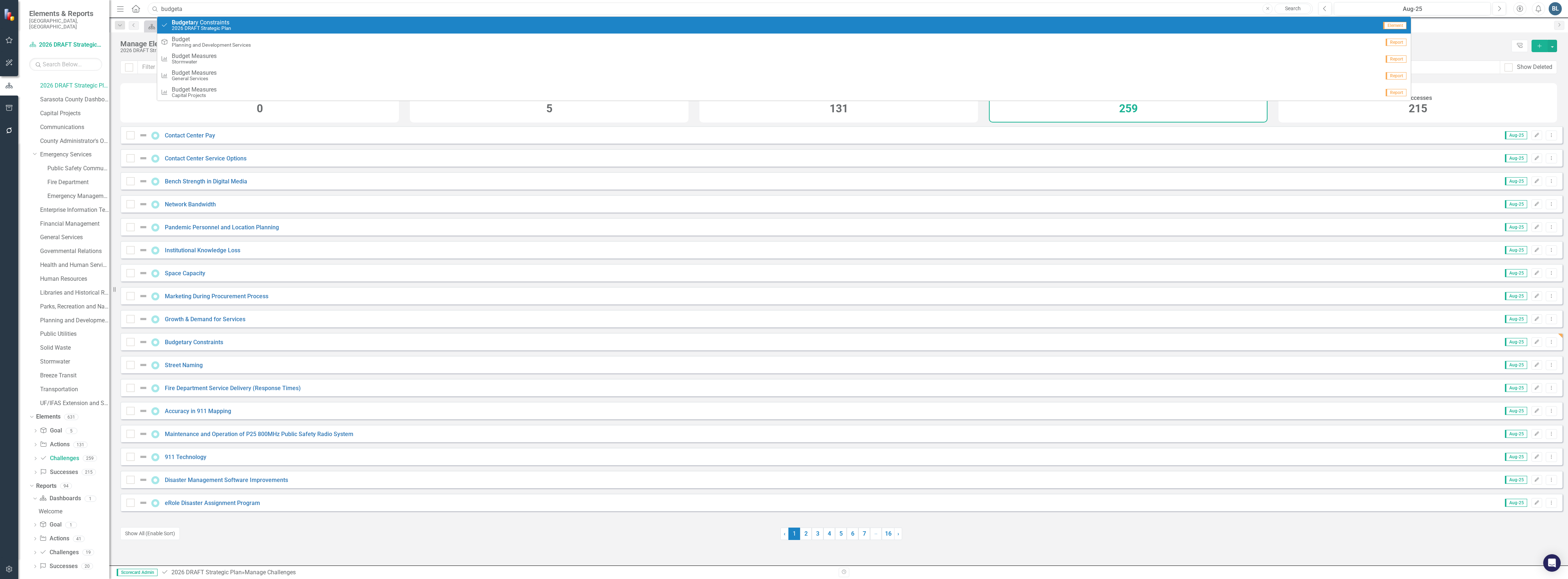
type input "budgeta"
click at [179, 26] on small "2026 DRAFT Strategic Plan" at bounding box center [201, 28] width 60 height 5
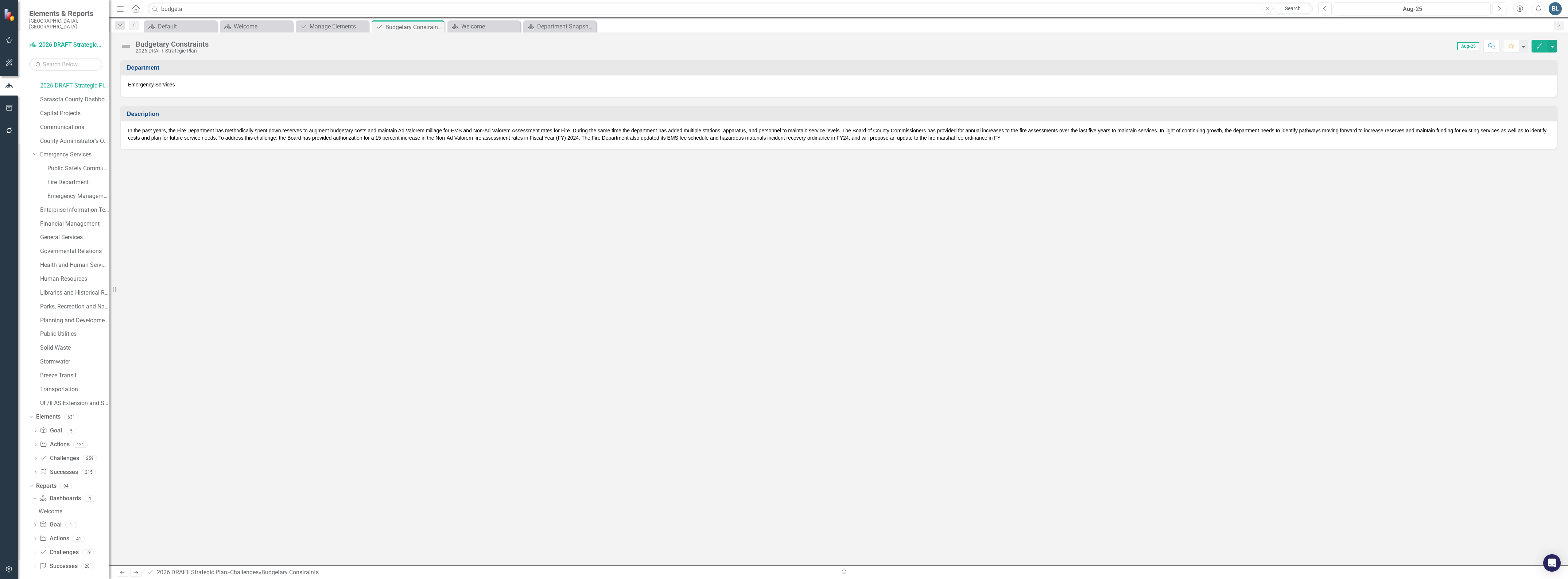
click at [903, 137] on p "In the past years, the Fire Department has methodically spent down reserves to …" at bounding box center [838, 134] width 1421 height 15
click at [591, 138] on p "In the past years, the Fire Department has methodically spent down reserves to …" at bounding box center [838, 134] width 1421 height 15
click at [504, 136] on p "In the past years, the Fire Department has methodically spent down reserves to …" at bounding box center [838, 134] width 1421 height 15
click at [509, 136] on p "In the past years, the Fire Department has methodically spent down reserves to …" at bounding box center [838, 134] width 1421 height 15
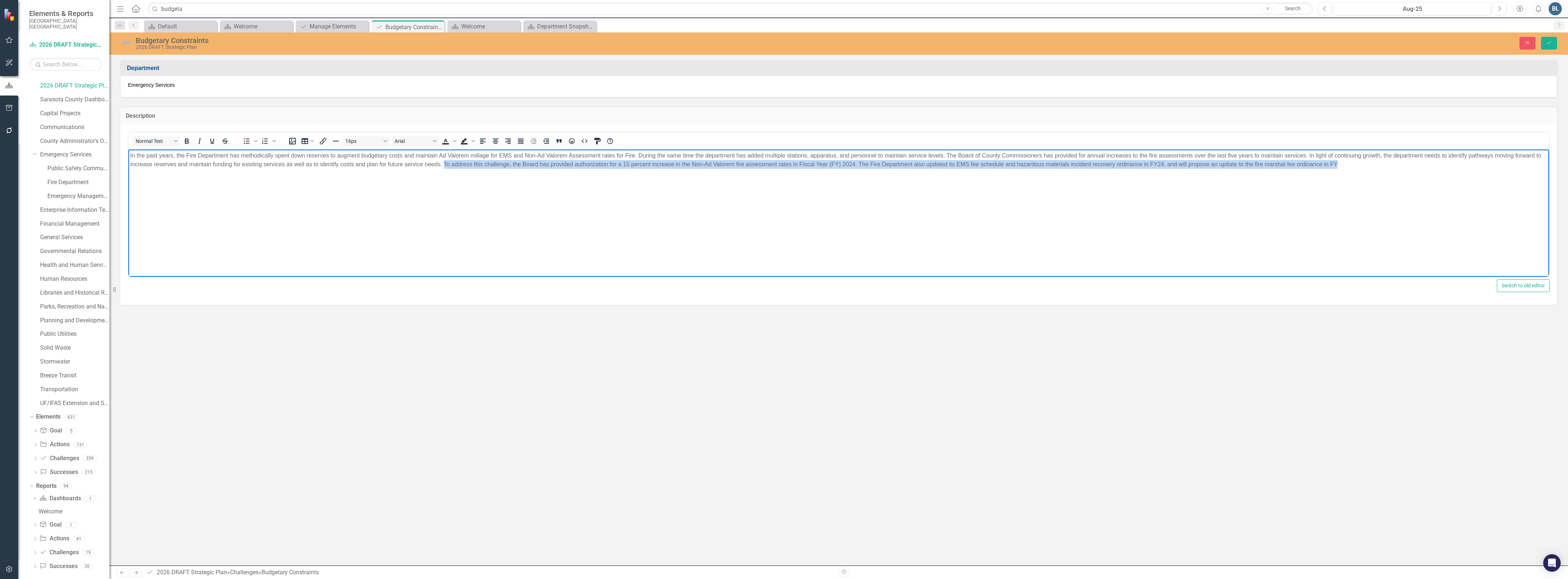
drag, startPoint x: 443, startPoint y: 165, endPoint x: 1345, endPoint y: 194, distance: 902.5
click at [1345, 194] on body "In the past years, the Fire Department has methodically spent down reserves to …" at bounding box center [839, 203] width 1420 height 109
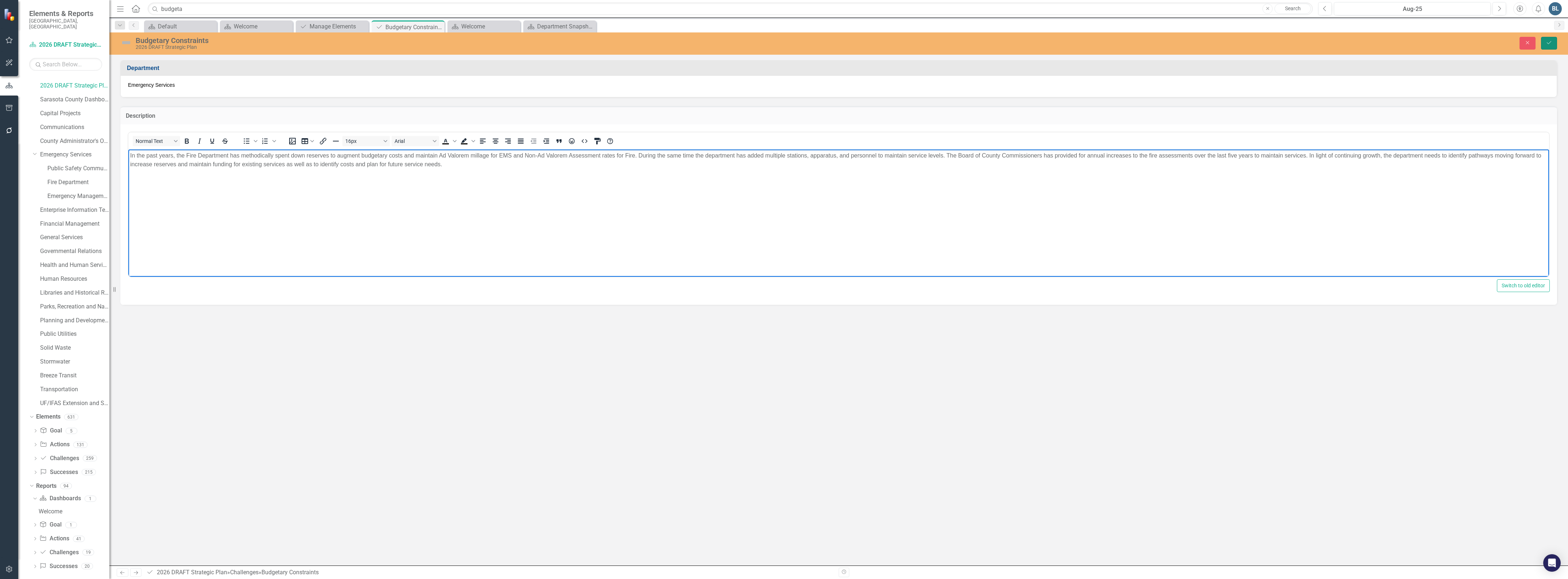
click at [1550, 47] on button "Save" at bounding box center [1549, 43] width 16 height 13
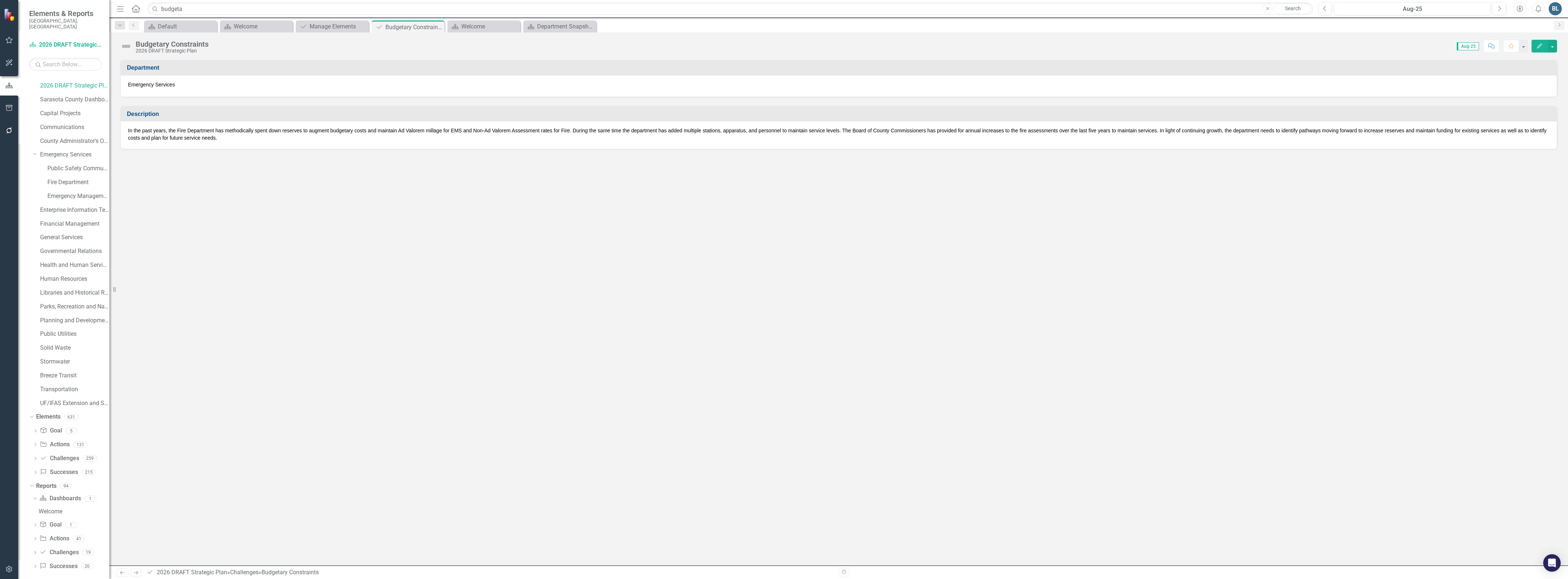
click at [240, 140] on p "In the past years, the Fire Department has methodically spent down reserves to …" at bounding box center [838, 134] width 1421 height 15
click at [136, 25] on icon "Previous" at bounding box center [134, 25] width 6 height 4
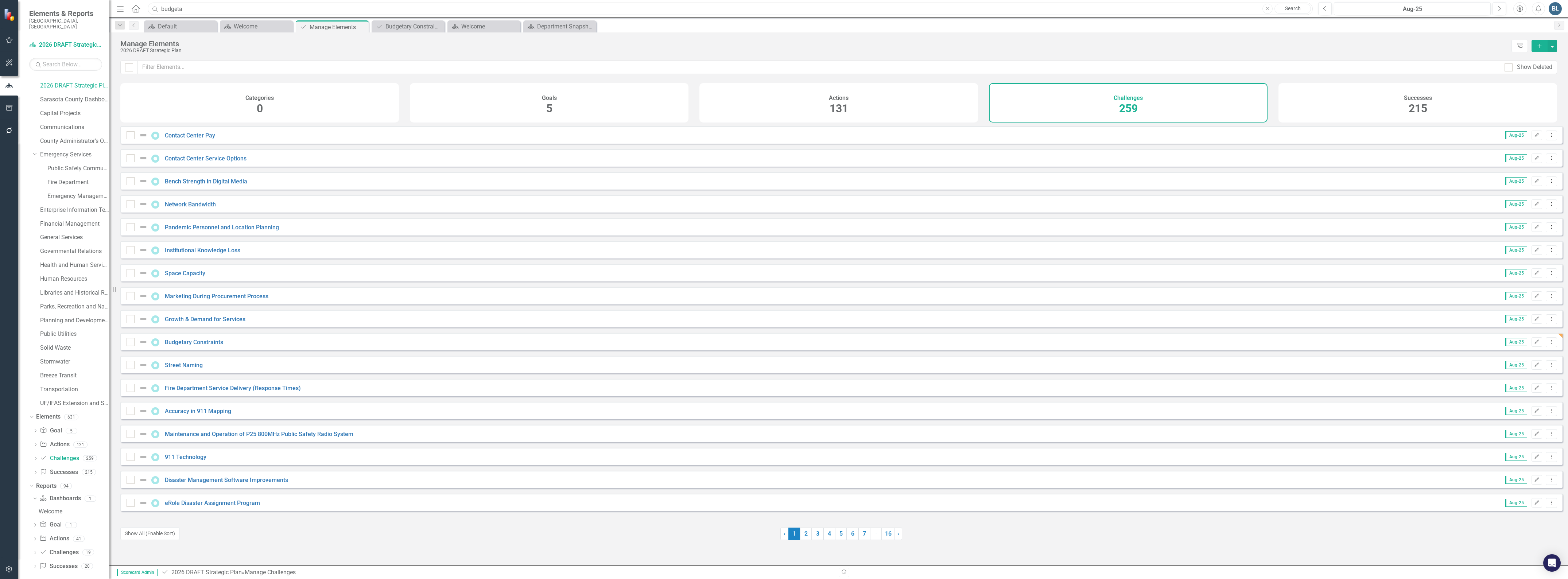
drag, startPoint x: 189, startPoint y: 10, endPoint x: 158, endPoint y: 9, distance: 31.0
click at [158, 9] on div "Search budgeta Close Search" at bounding box center [729, 9] width 1165 height 13
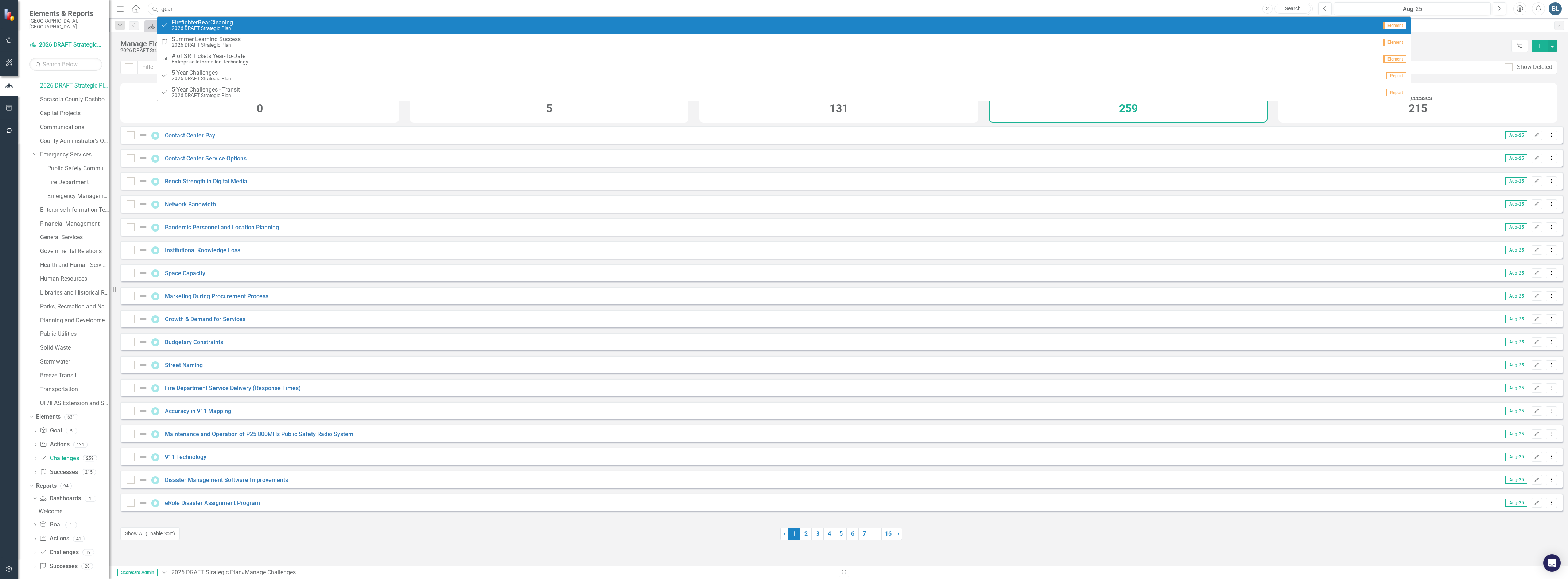
type input "gear"
click at [190, 26] on small "2026 DRAFT Strategic Plan" at bounding box center [202, 28] width 62 height 5
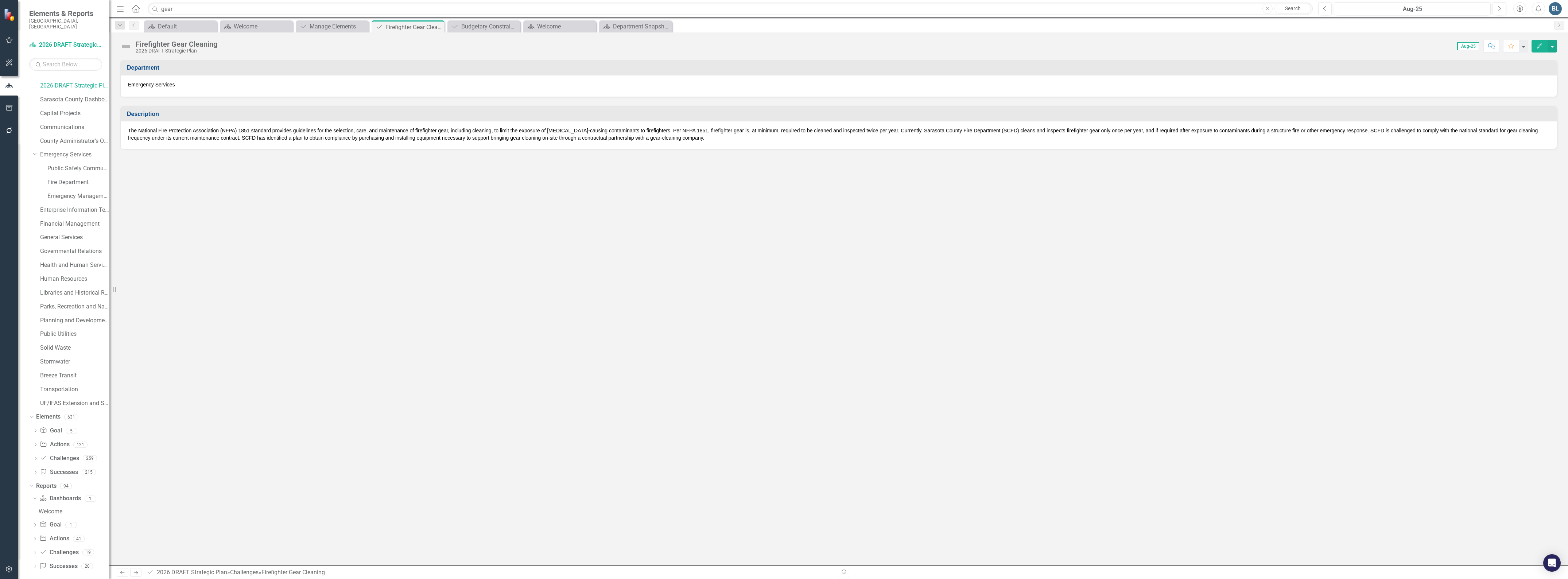
click at [690, 137] on p "The National Fire Protection Association (NFPA) 1851 standard provides guidelin…" at bounding box center [838, 134] width 1421 height 15
click at [684, 137] on p "The National Fire Protection Association (NFPA) 1851 standard provides guidelin…" at bounding box center [838, 134] width 1421 height 15
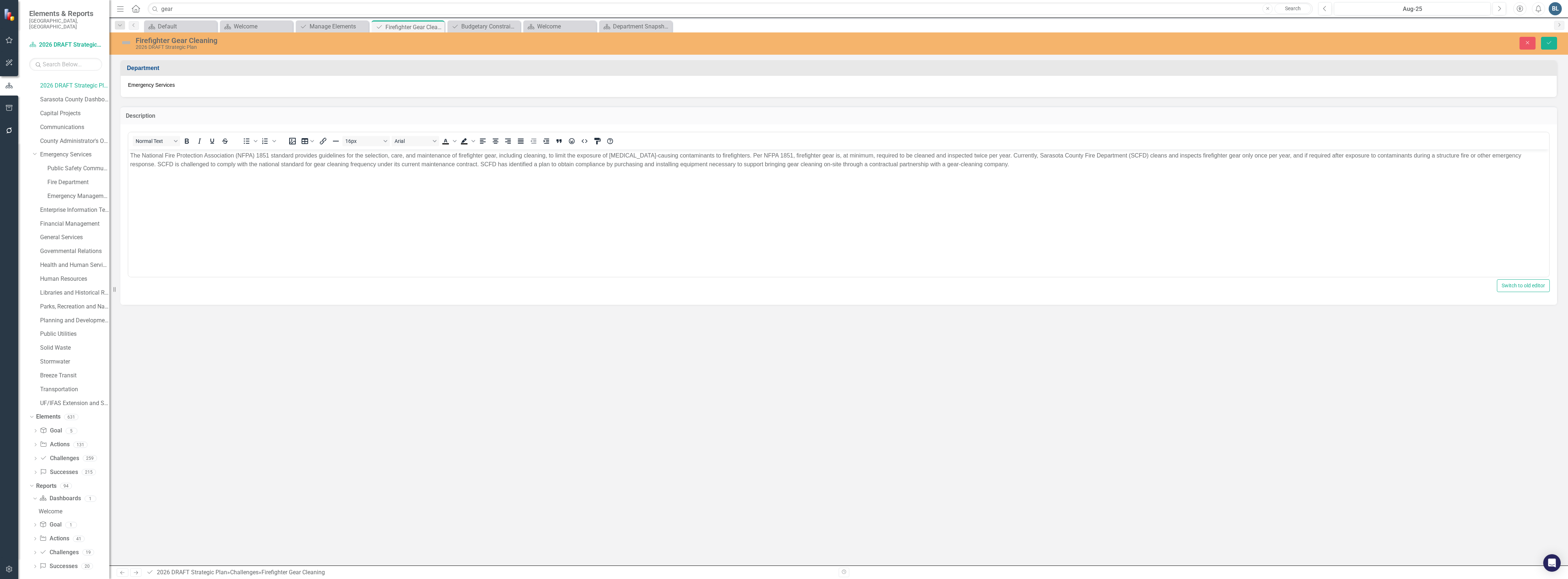
click at [969, 166] on p "The National Fire Protection Association (NFPA) 1851 standard provides guidelin…" at bounding box center [839, 160] width 1417 height 18
click at [1540, 165] on p "Rich Text Area. Press ALT-0 for help." at bounding box center [839, 165] width 1417 height 26
click at [1547, 47] on button "Save" at bounding box center [1549, 43] width 16 height 13
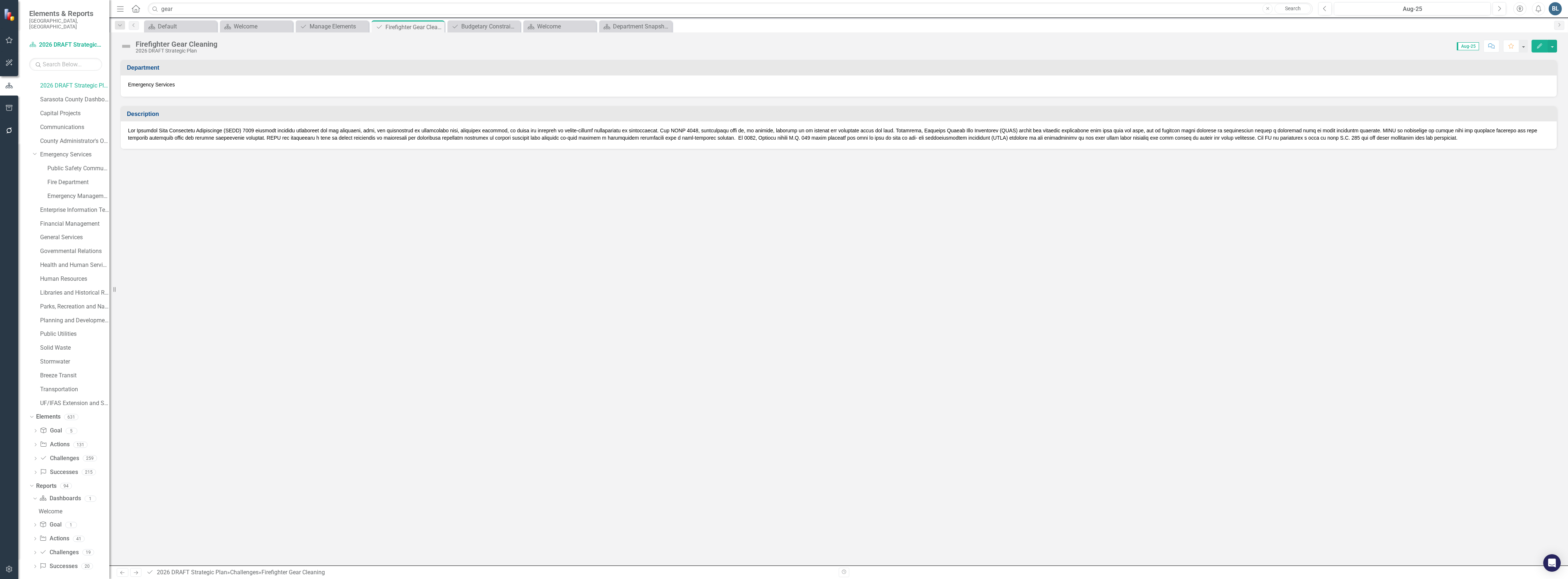
click at [211, 43] on div "Firefighter Gear Cleaning" at bounding box center [176, 44] width 82 height 8
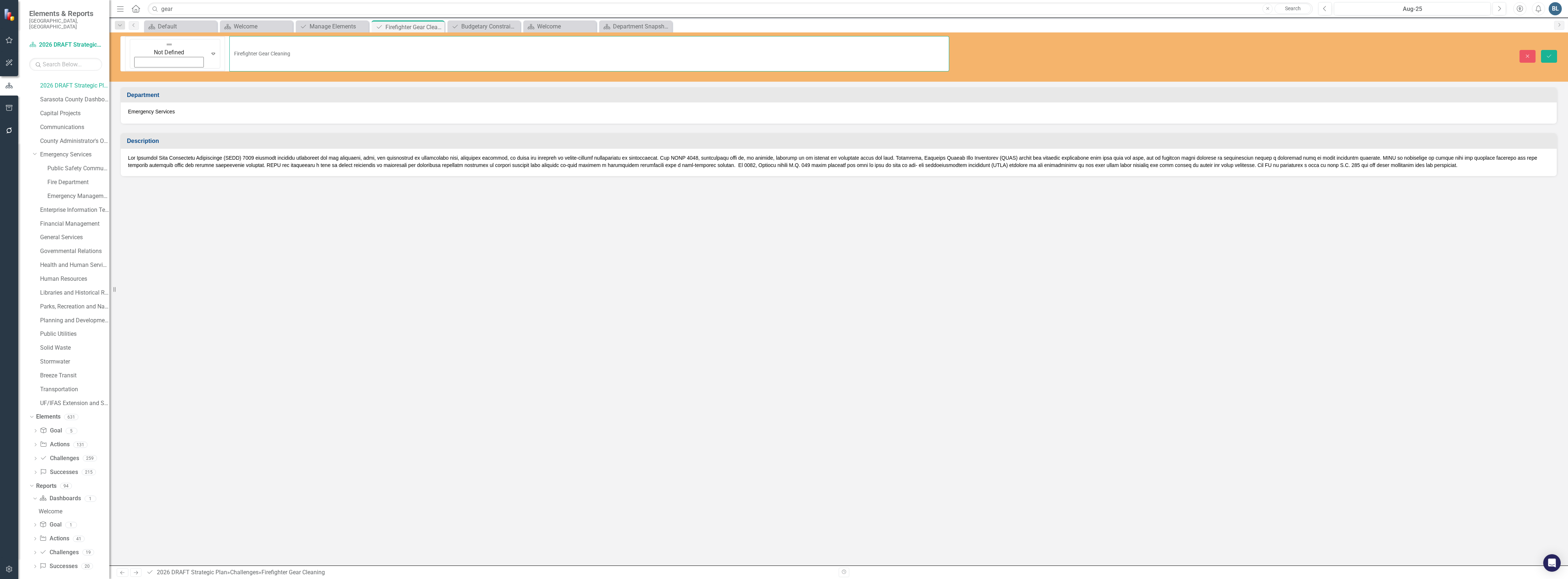
click at [230, 40] on input "Firefighter Gear Cleaning" at bounding box center [590, 54] width 720 height 35
type input "Firefighter Gear Cleaning and Use"
click at [1037, 154] on p at bounding box center [838, 161] width 1421 height 15
click at [1545, 50] on button "Save" at bounding box center [1549, 56] width 16 height 13
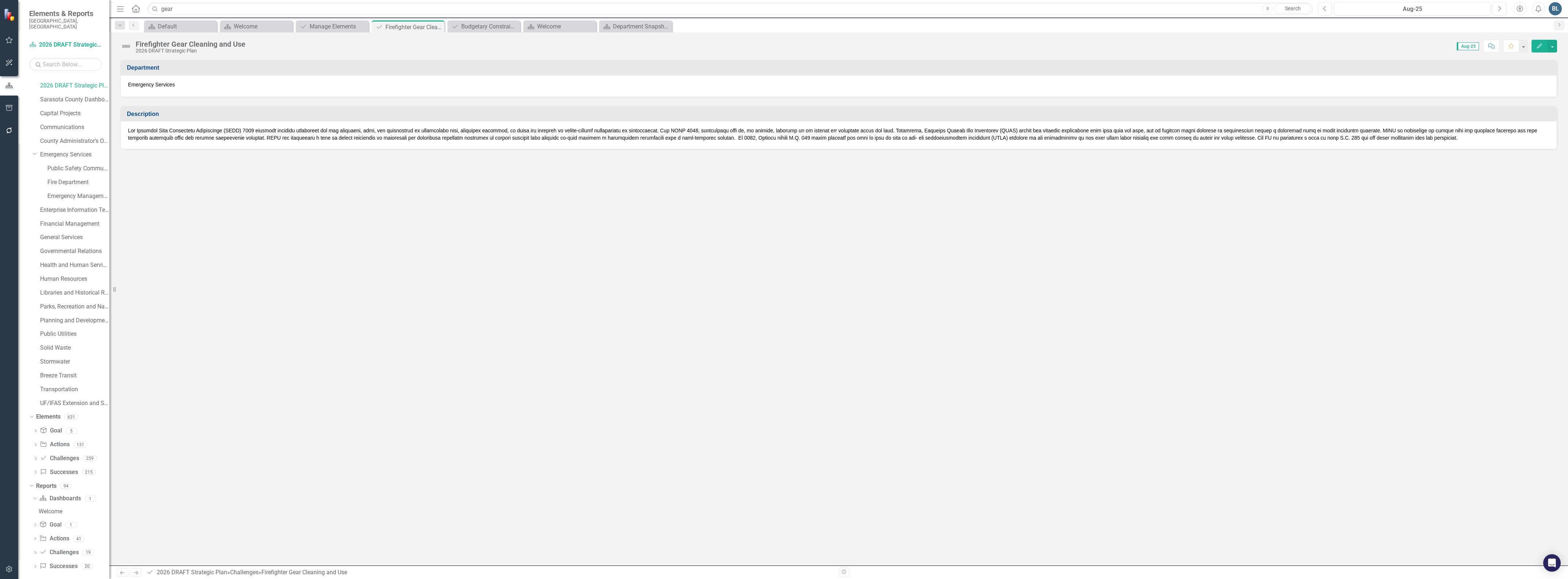
click at [1092, 139] on p at bounding box center [838, 134] width 1421 height 15
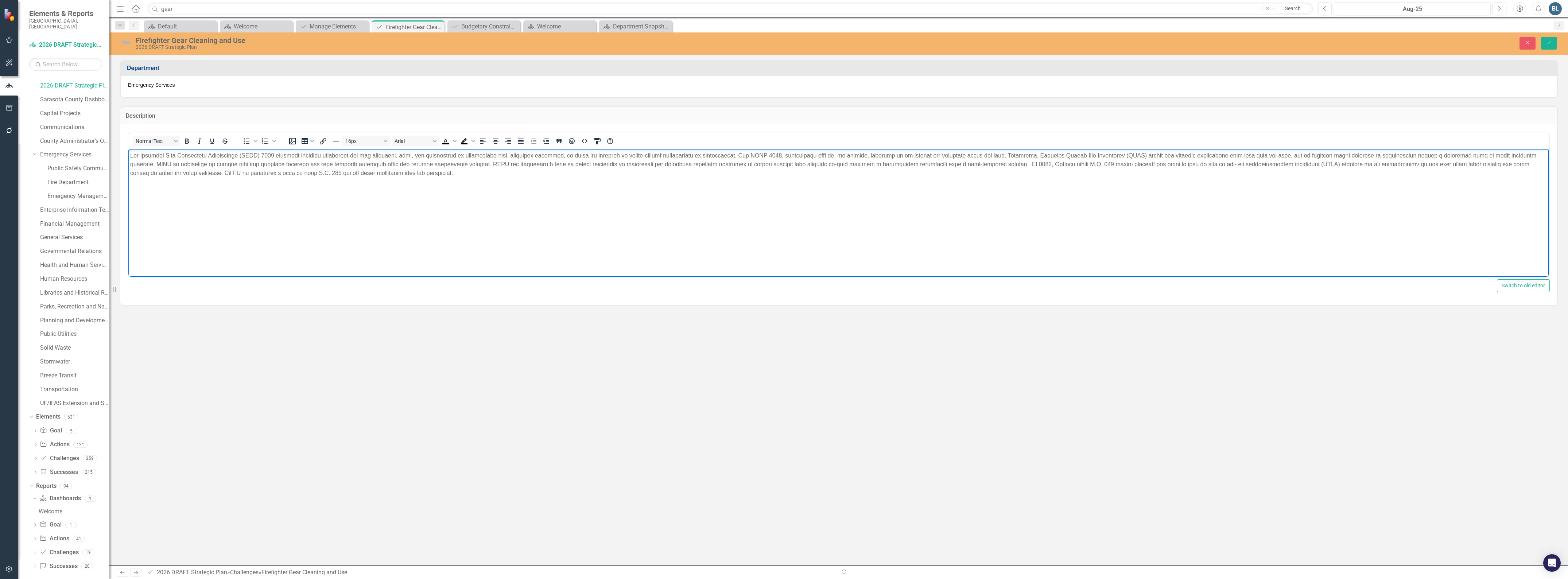
click at [1095, 164] on p "Rich Text Area. Press ALT-0 for help." at bounding box center [839, 165] width 1417 height 26
click at [1550, 43] on icon "Save" at bounding box center [1549, 43] width 6 height 5
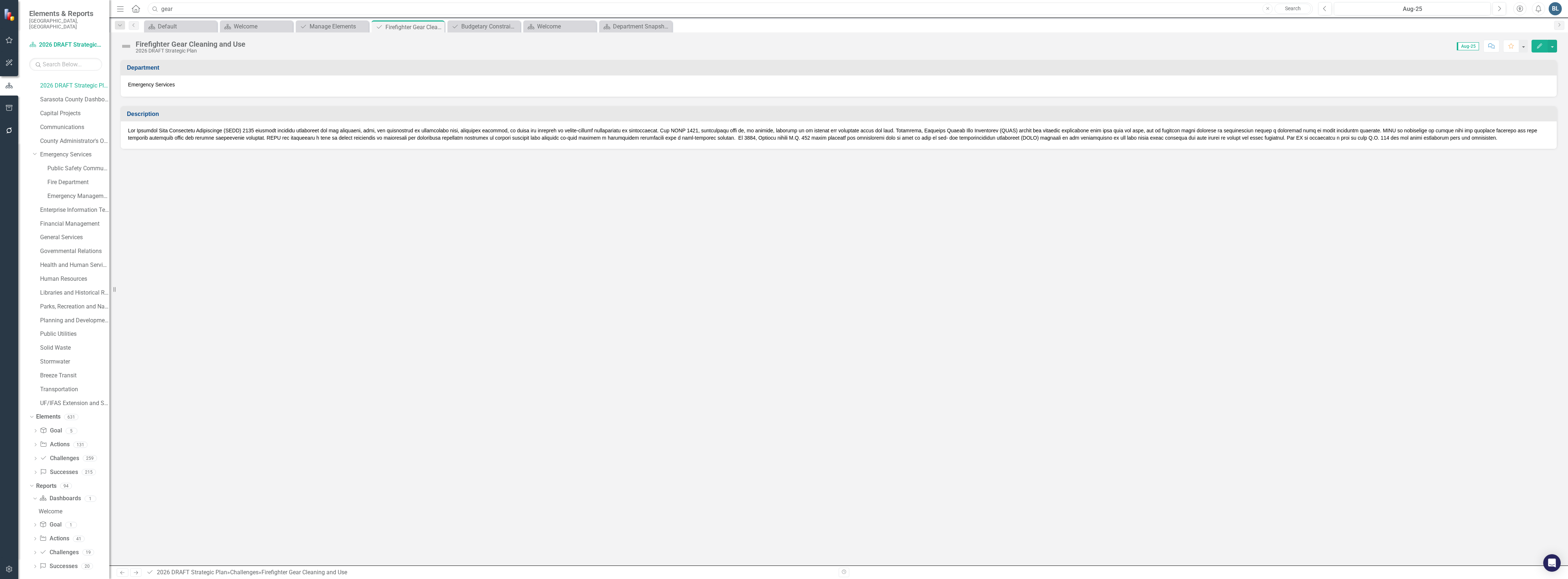
drag, startPoint x: 183, startPoint y: 9, endPoint x: 160, endPoint y: 6, distance: 23.2
click at [160, 6] on input "gear" at bounding box center [730, 9] width 1165 height 13
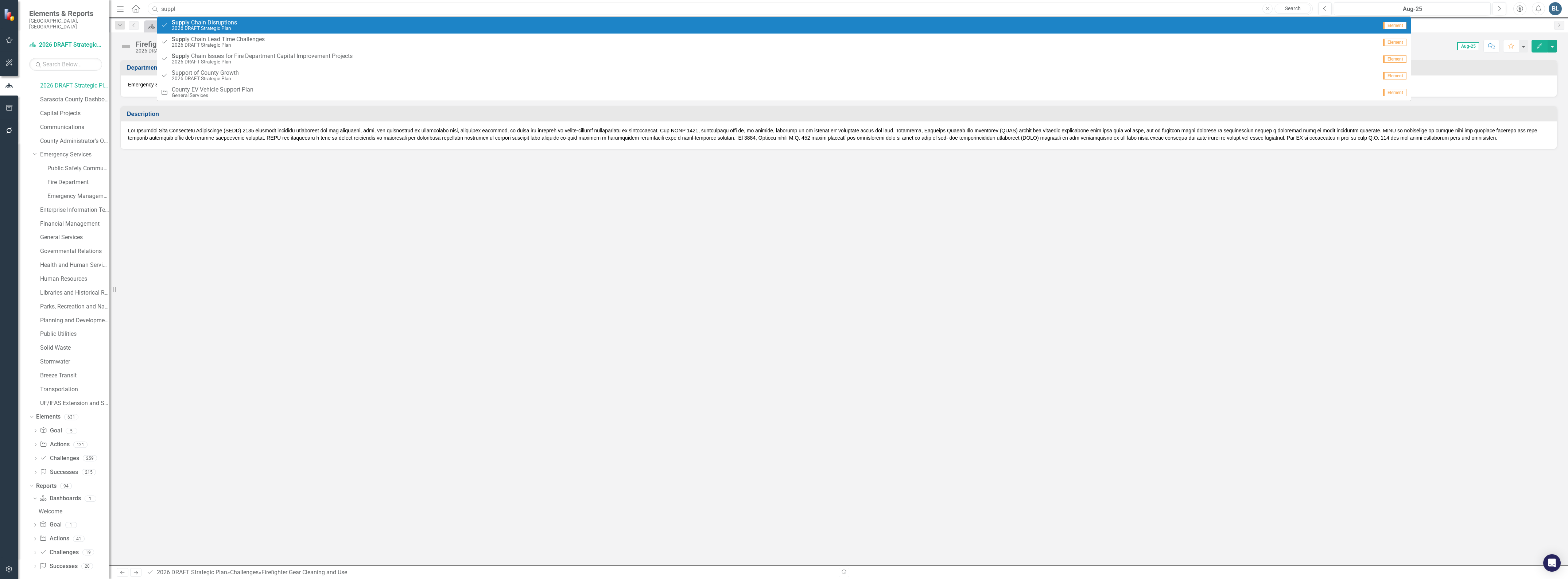
type input "suppl"
click at [200, 22] on span "Suppl y Chain Disruptions" at bounding box center [204, 22] width 65 height 6
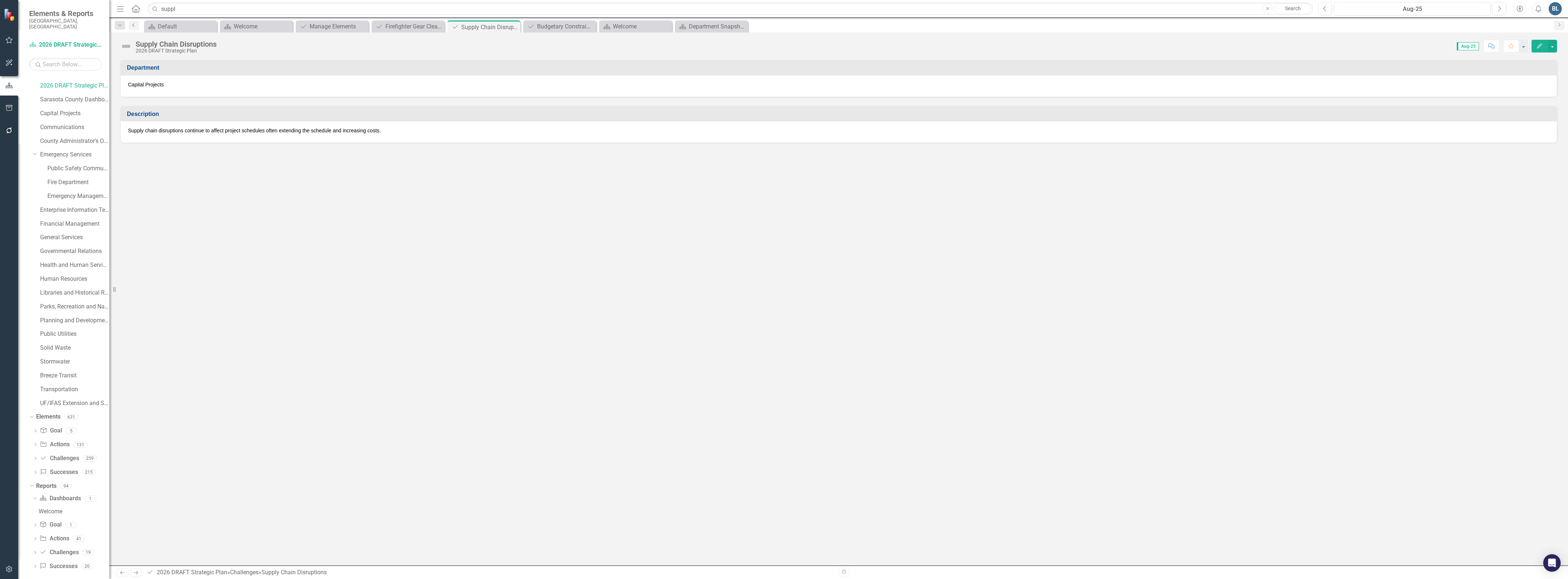
click at [133, 23] on icon "Previous" at bounding box center [134, 25] width 6 height 4
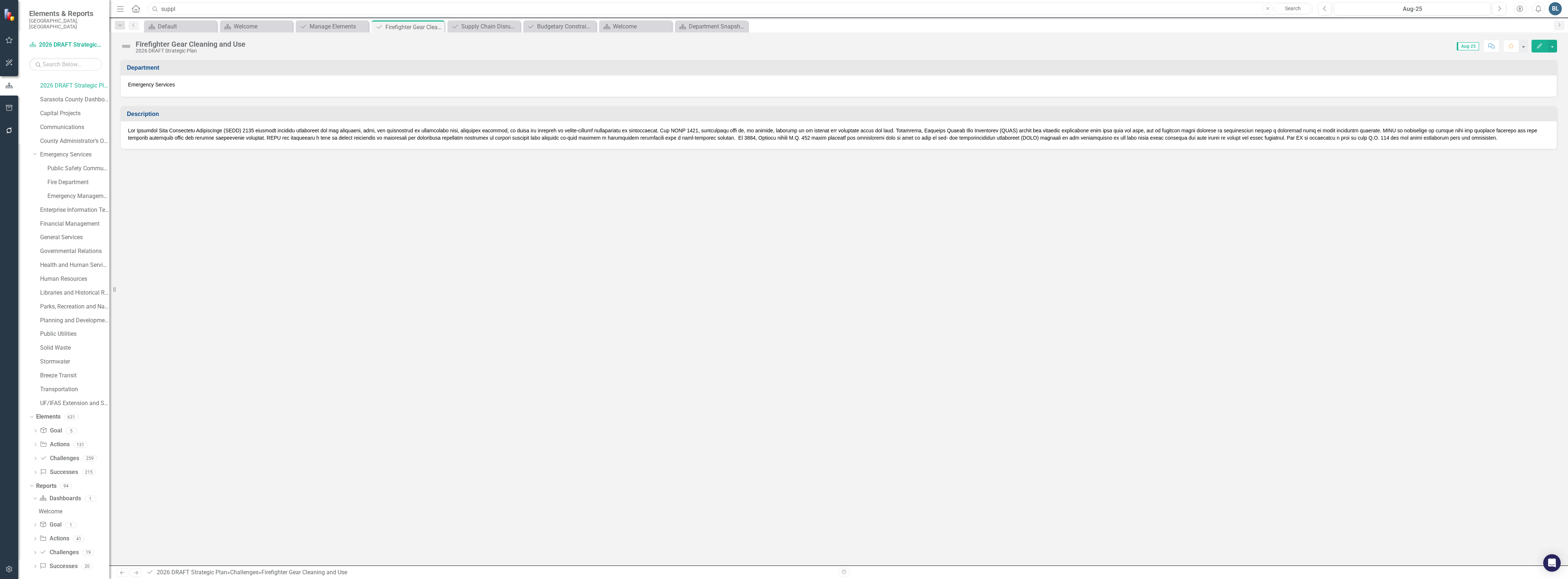
click at [201, 7] on input "suppl" at bounding box center [730, 9] width 1165 height 13
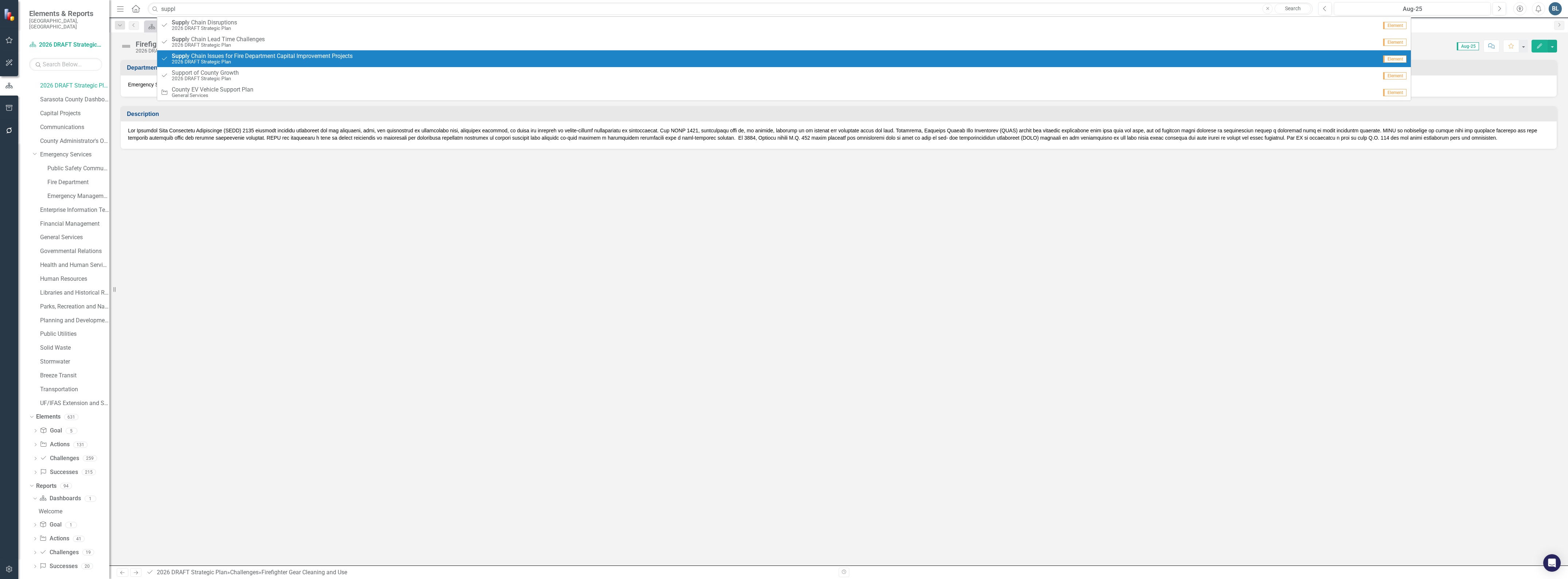
click at [208, 54] on span "Suppl y Chain Issues for Fire Department Capital Improvement Projects" at bounding box center [262, 55] width 181 height 6
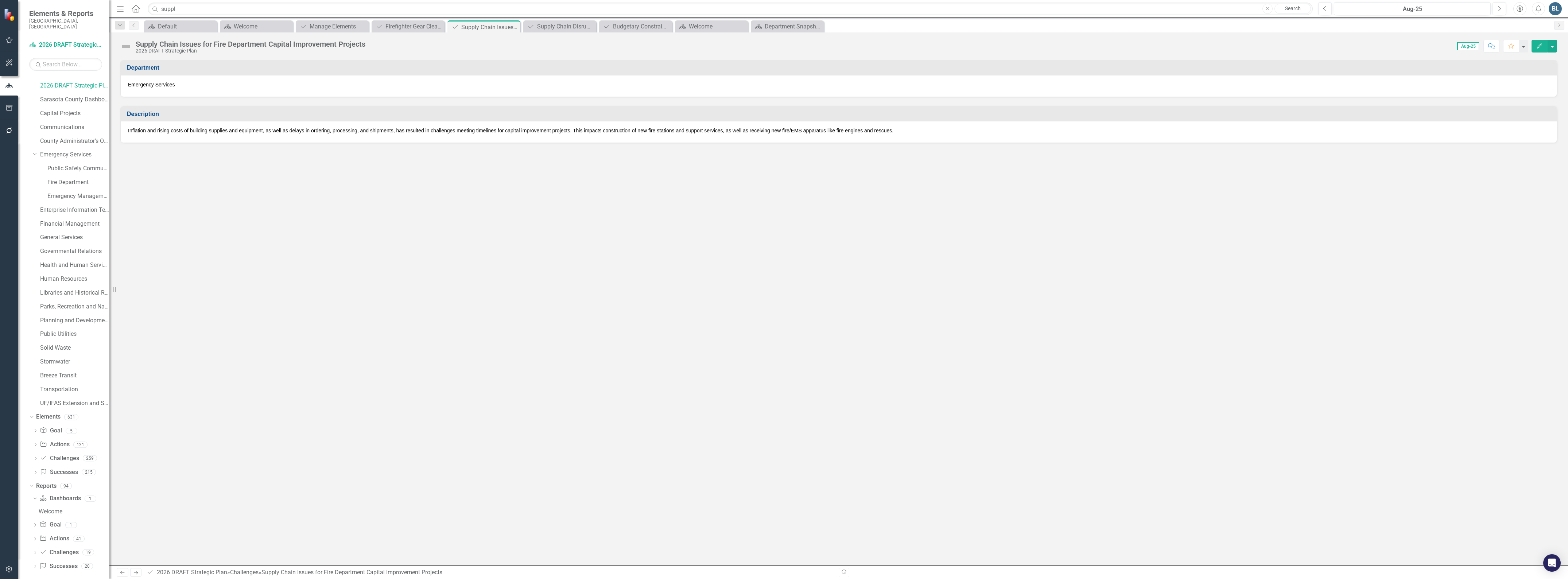
click at [212, 43] on div "Supply Chain Issues for Fire Department Capital Improvement Projects" at bounding box center [250, 44] width 230 height 8
click at [240, 44] on div "Supply Chain Issues for Fire Department Capital Improvement Projects" at bounding box center [250, 44] width 230 height 8
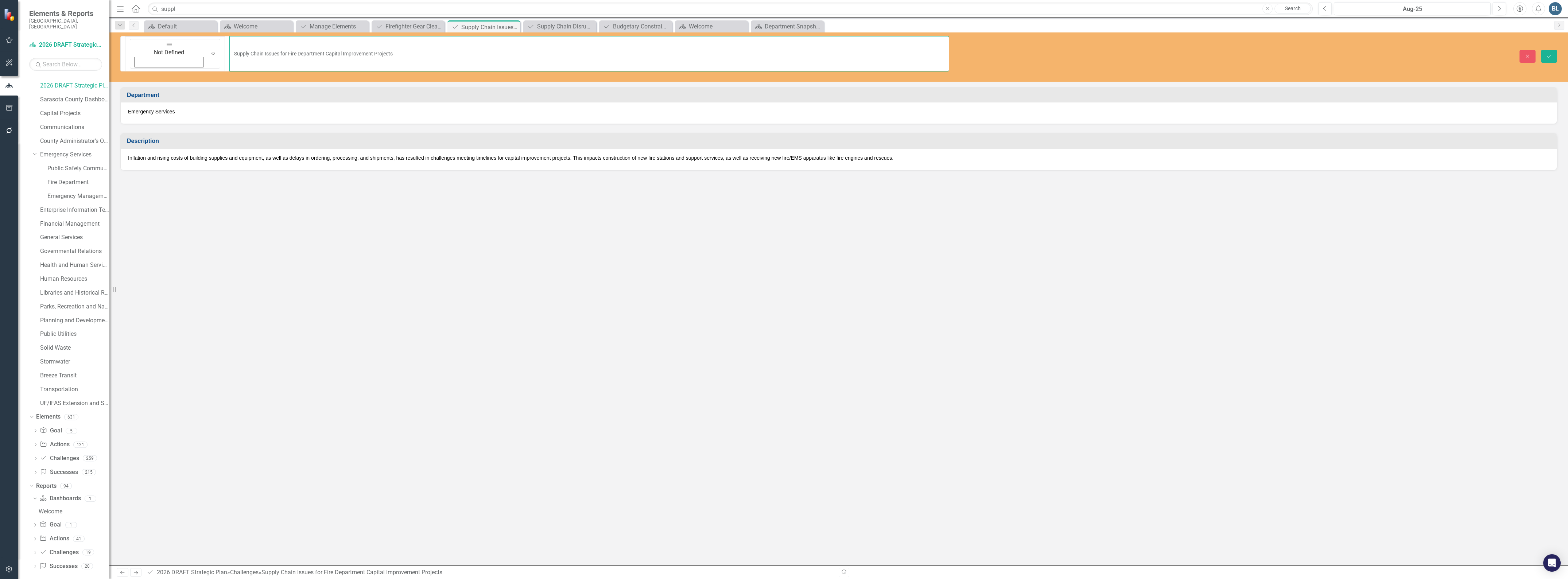
drag, startPoint x: 270, startPoint y: 41, endPoint x: 345, endPoint y: 46, distance: 75.2
click at [344, 46] on input "Supply Chain Issues for Fire Department Capital Improvement Projects" at bounding box center [590, 54] width 720 height 35
type input "Supply Chain Issues for Fire Department Capital Purchases of Apparatus and Equi…"
click at [438, 154] on p "Inflation and rising costs of building supplies and equipment, as well as delay…" at bounding box center [838, 158] width 1421 height 7
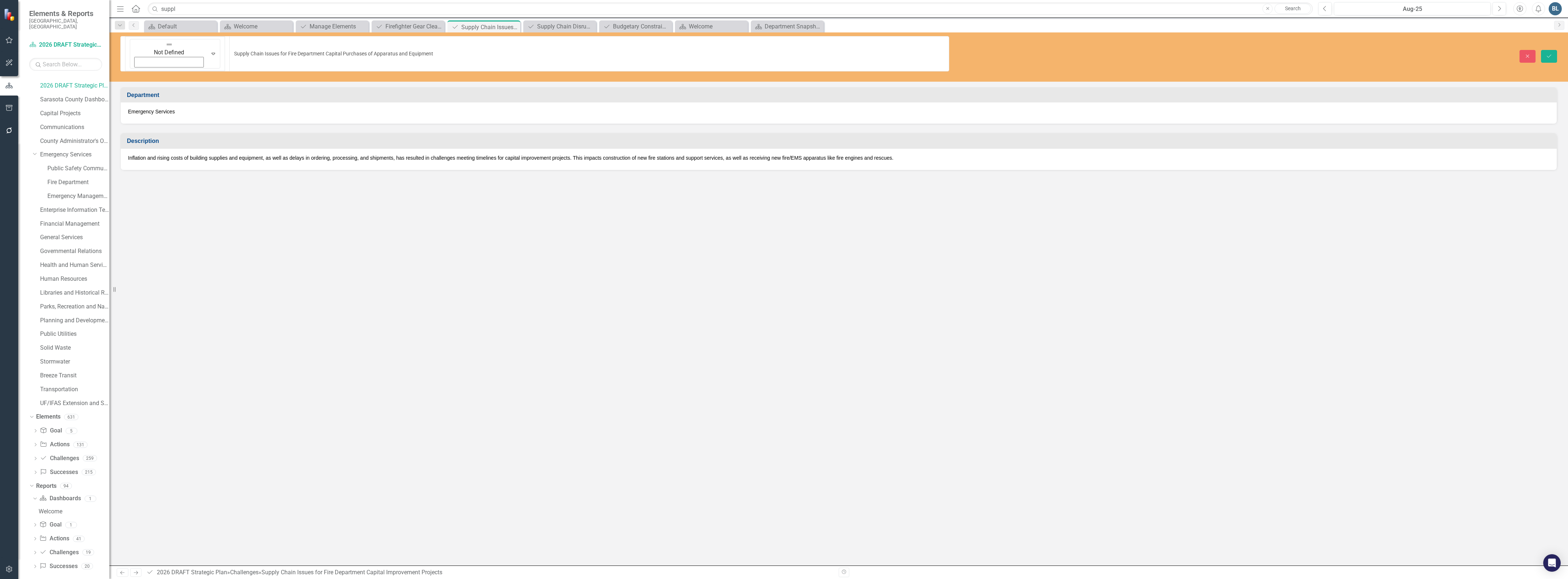
click at [438, 154] on p "Inflation and rising costs of building supplies and equipment, as well as delay…" at bounding box center [838, 158] width 1421 height 7
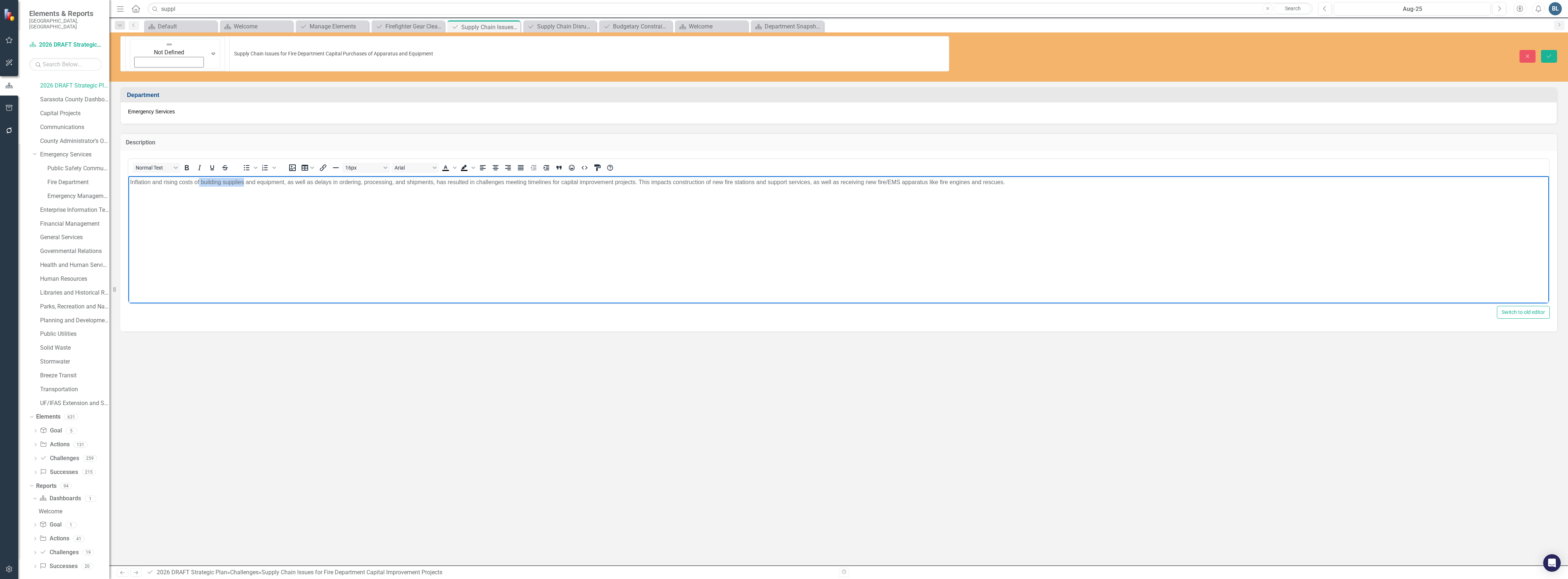
drag, startPoint x: 200, startPoint y: 181, endPoint x: 244, endPoint y: 180, distance: 44.0
click at [244, 180] on p "Inflation and rising costs of building supplies and equipment, as well as delay…" at bounding box center [839, 182] width 1417 height 9
click at [419, 183] on p "Inflation and rising costs of apparatus and equipment for the fire department, …" at bounding box center [839, 182] width 1417 height 9
click at [886, 182] on p "Inflation and rising costs of apparatus and equipment for the fire department, …" at bounding box center [839, 182] width 1417 height 9
click at [1057, 182] on p "Inflation and rising costs of apparatus and equipment for the fire department, …" at bounding box center [839, 182] width 1417 height 9
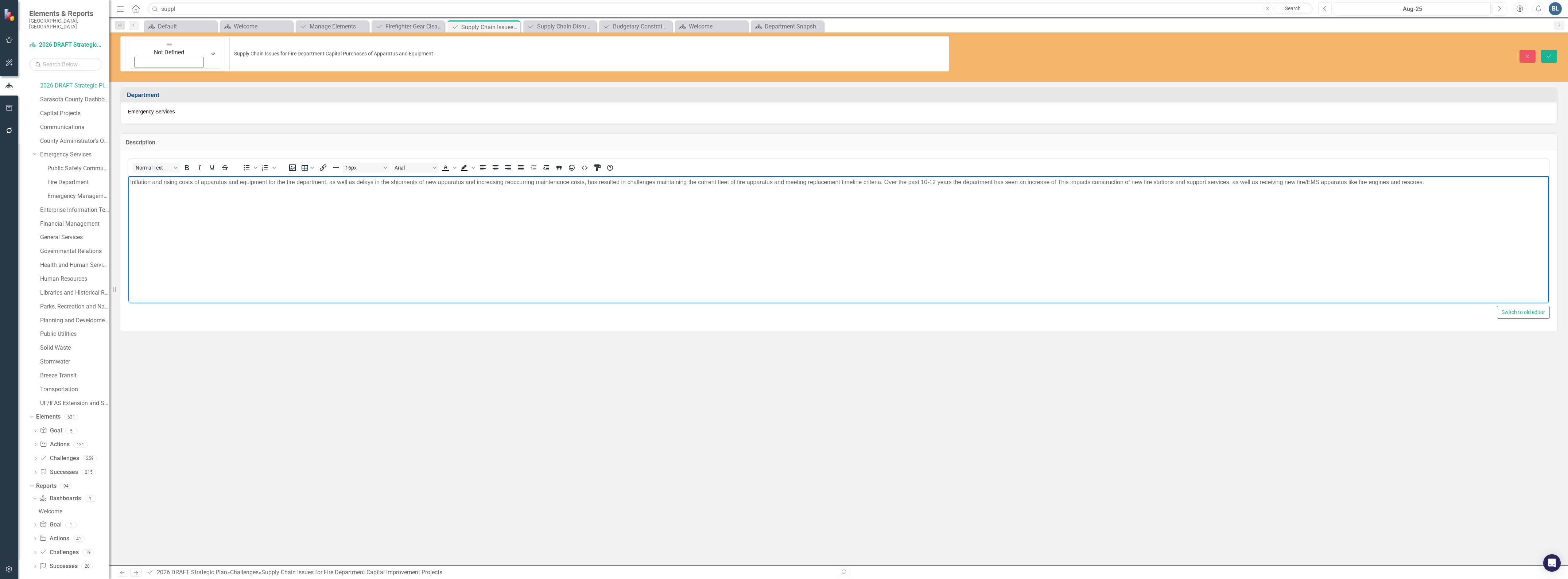
click at [1059, 184] on p "Inflation and rising costs of apparatus and equipment for the fire department, …" at bounding box center [839, 182] width 1417 height 9
click at [1086, 181] on p "Inflation and rising costs of apparatus and equipment for the fire department, …" at bounding box center [839, 182] width 1417 height 9
click at [1156, 185] on p "Inflation and rising costs of apparatus and equipment for the fire department, …" at bounding box center [839, 182] width 1417 height 9
click at [1548, 54] on icon "Save" at bounding box center [1549, 56] width 6 height 5
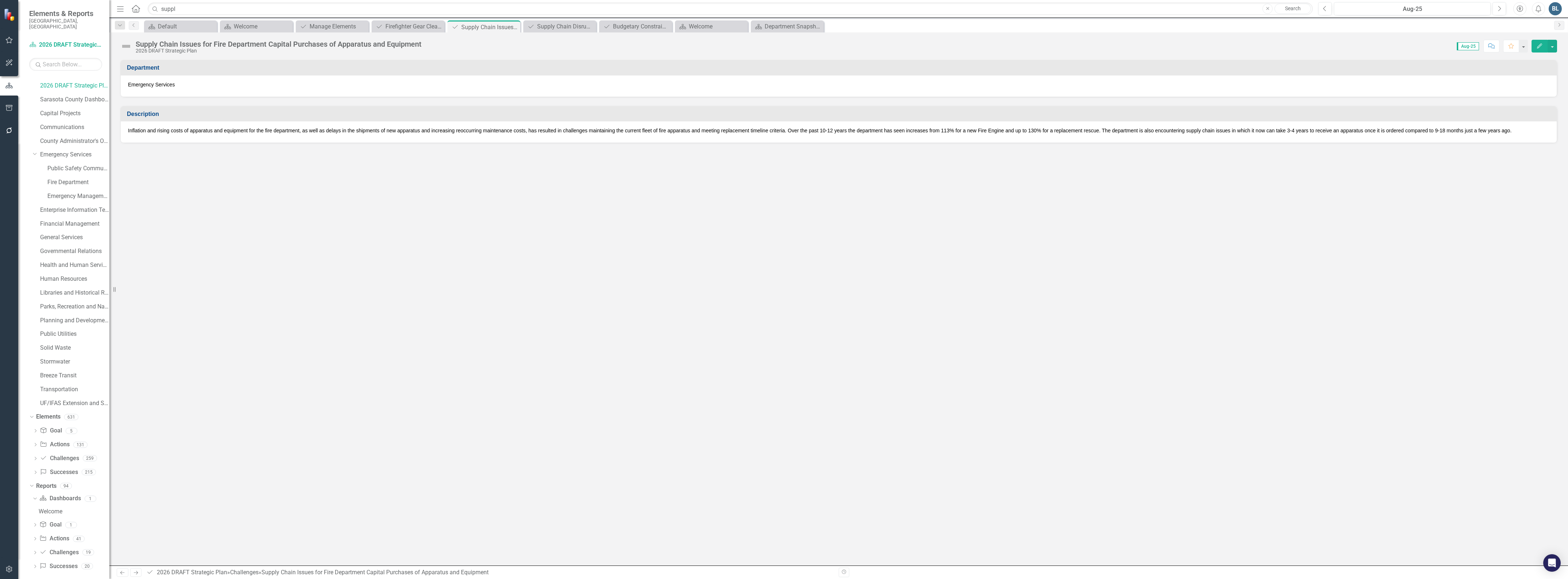
click at [1200, 138] on div "Inflation and rising costs of apparatus and equipment for the fire department, …" at bounding box center [839, 132] width 1436 height 21
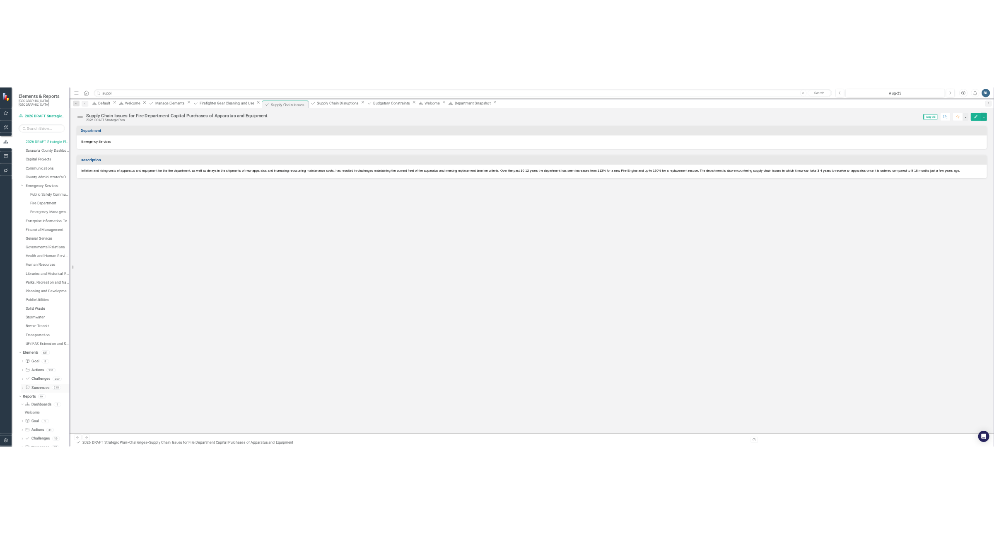
scroll to position [12, 0]
